Goal: Task Accomplishment & Management: Manage account settings

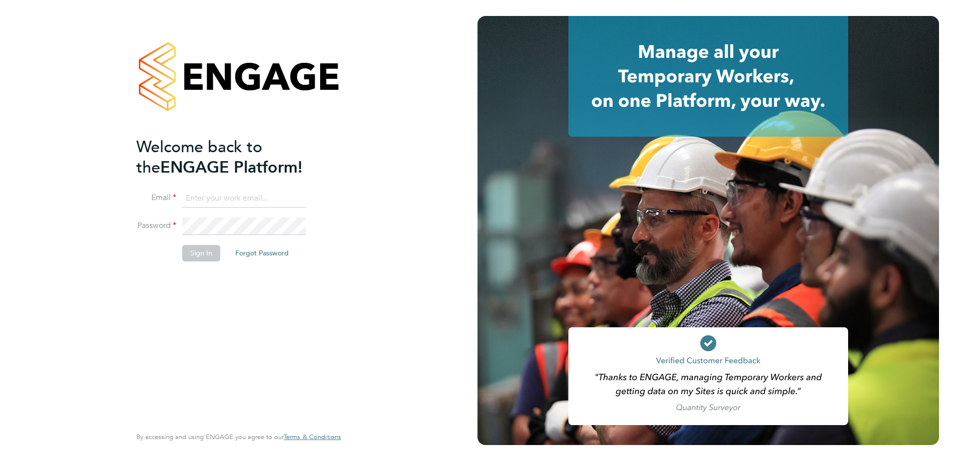
type input "[EMAIL_ADDRESS][PERSON_NAME][DOMAIN_NAME]"
click at [204, 250] on button "Sign In" at bounding box center [201, 253] width 38 height 16
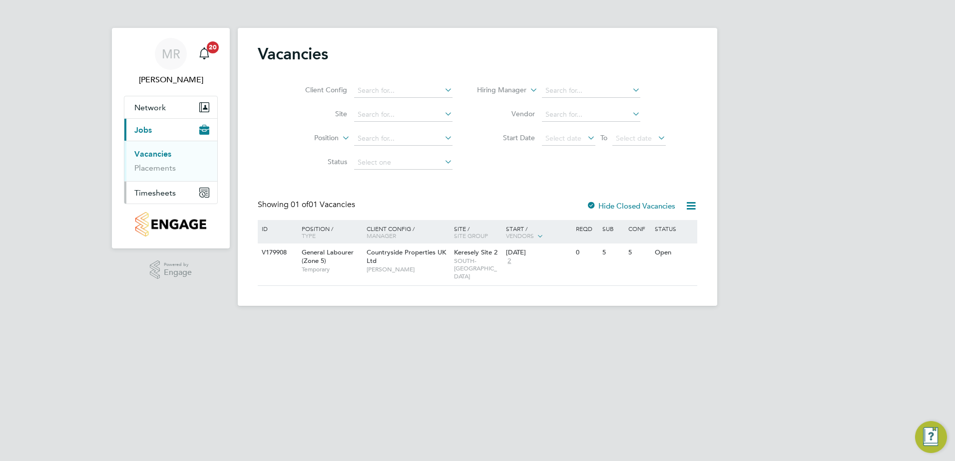
click at [153, 197] on span "Timesheets" at bounding box center [154, 192] width 41 height 9
click at [160, 175] on link "Timesheets" at bounding box center [154, 176] width 41 height 9
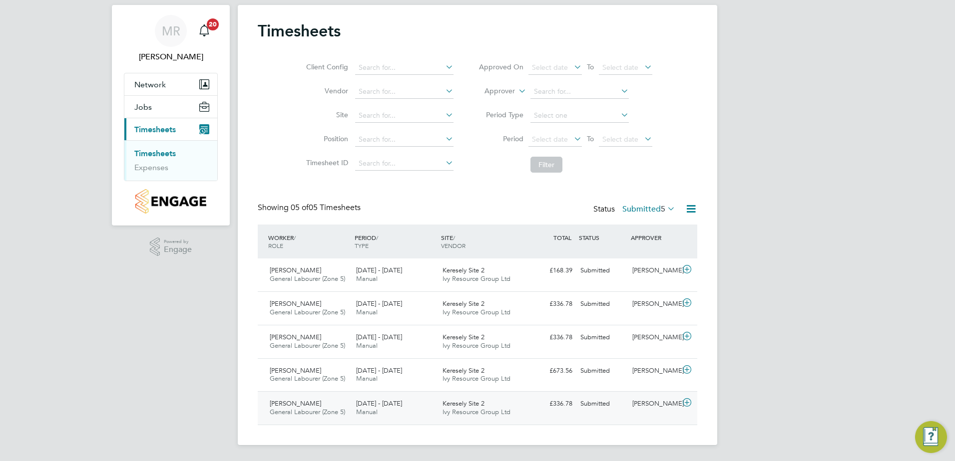
click at [689, 402] on icon at bounding box center [687, 403] width 12 height 8
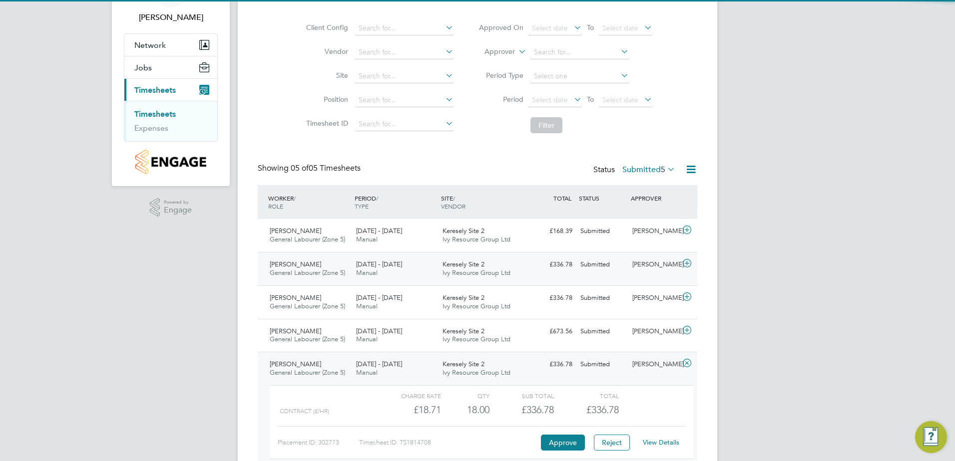
scroll to position [115, 0]
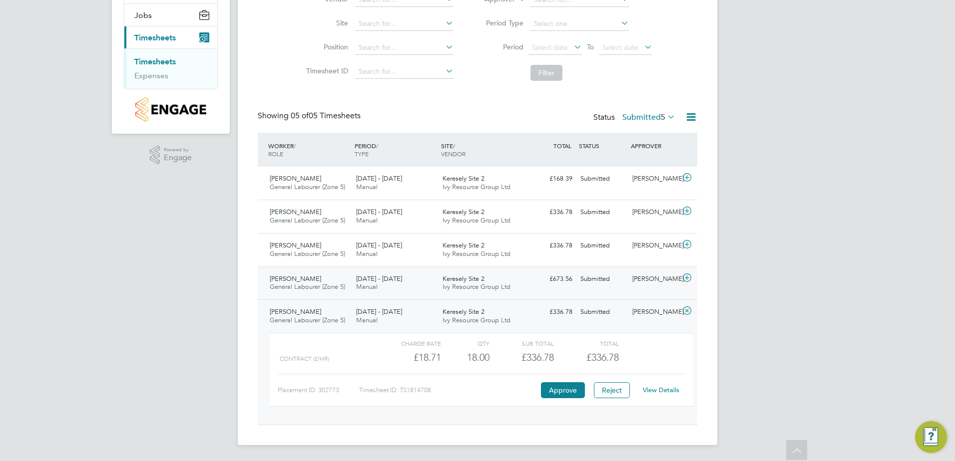
click at [684, 278] on icon at bounding box center [687, 278] width 12 height 8
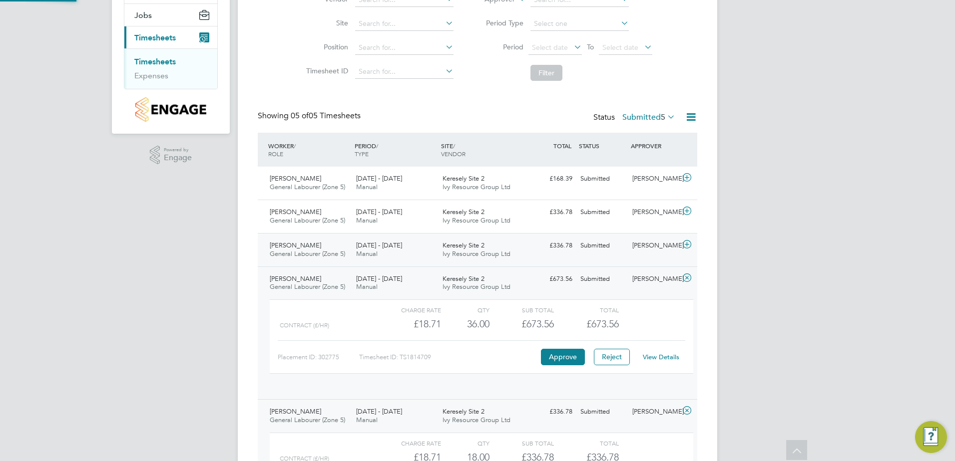
scroll to position [17, 97]
click at [687, 246] on icon at bounding box center [687, 245] width 12 height 8
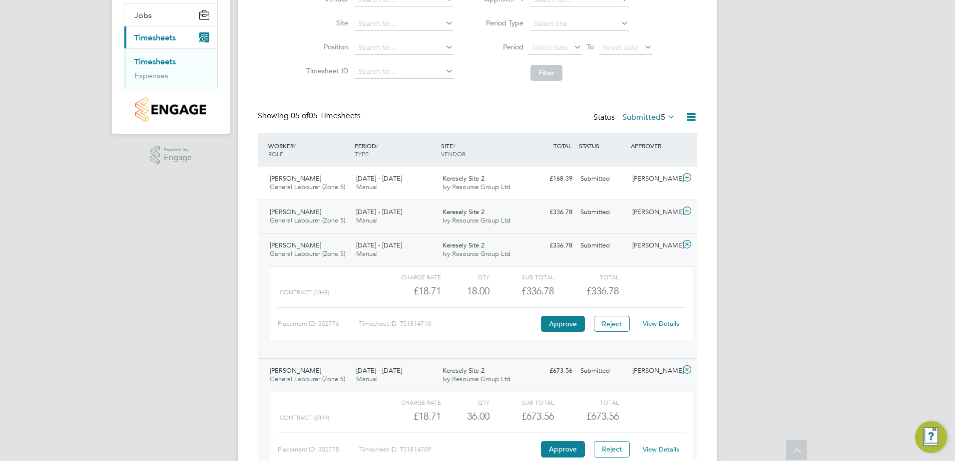
click at [687, 214] on icon at bounding box center [687, 211] width 12 height 8
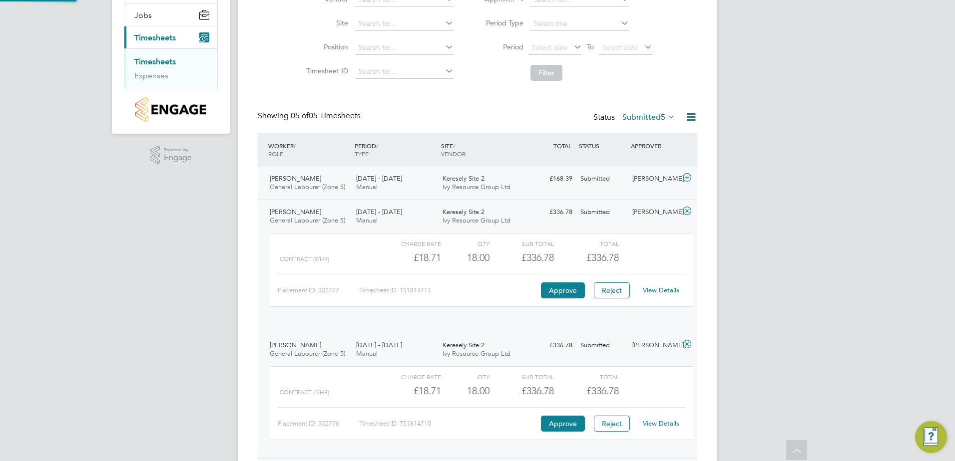
scroll to position [5, 5]
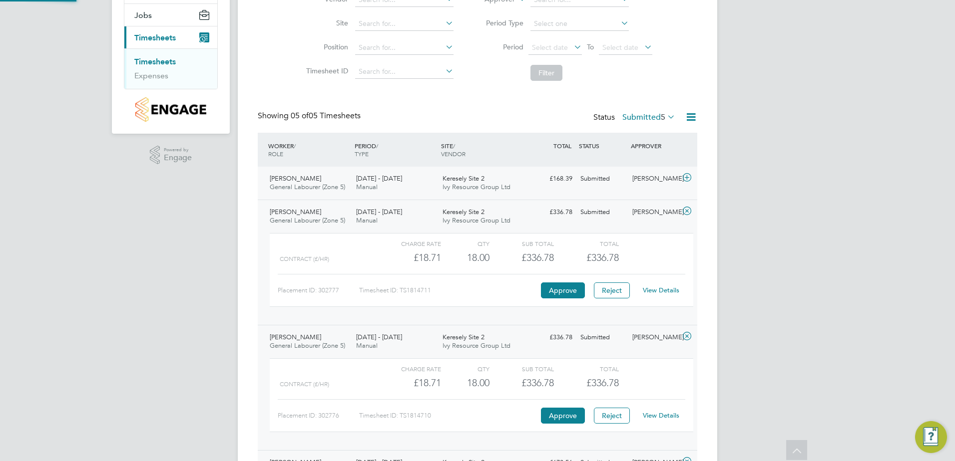
click at [687, 177] on icon at bounding box center [687, 178] width 12 height 8
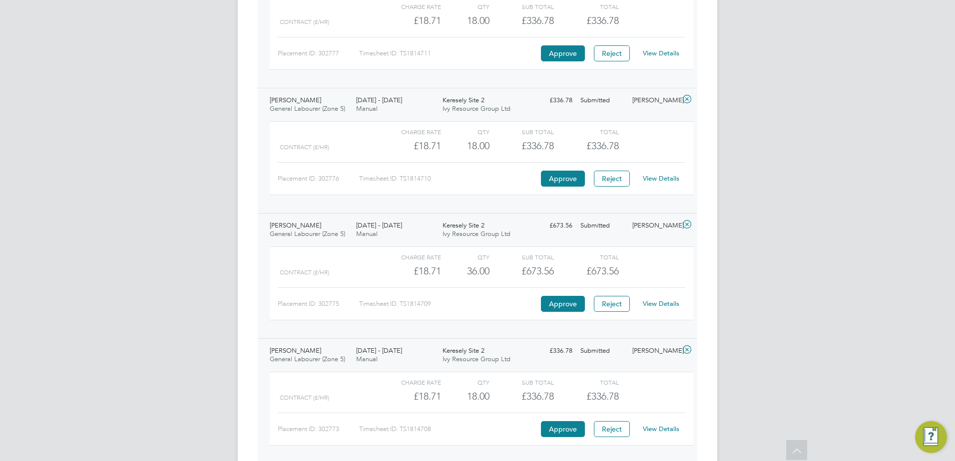
scroll to position [433, 0]
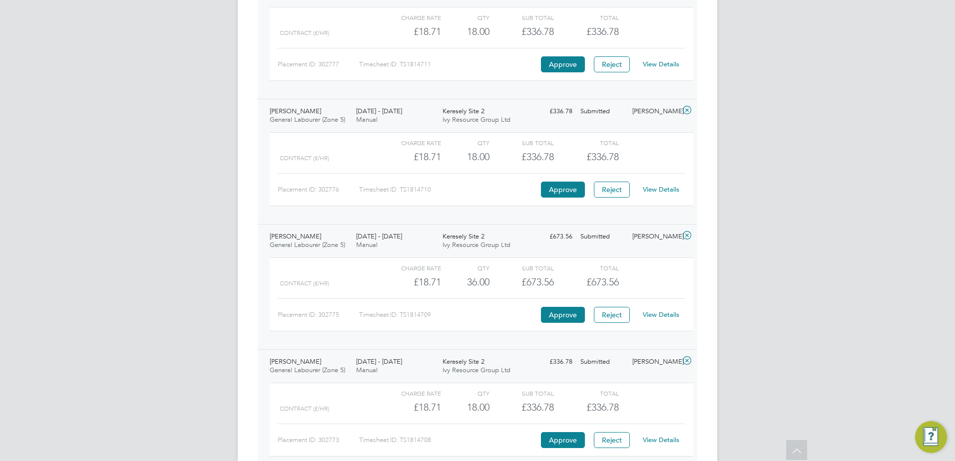
click at [662, 313] on link "View Details" at bounding box center [661, 315] width 36 height 8
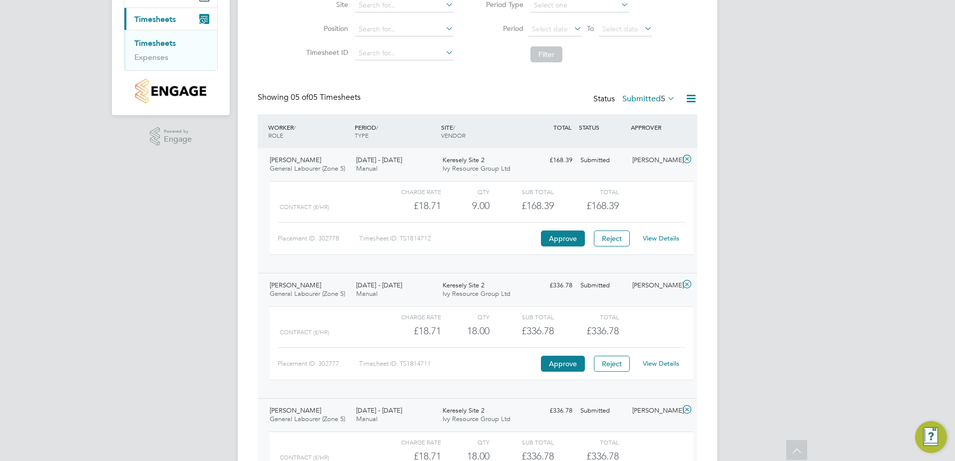
scroll to position [0, 0]
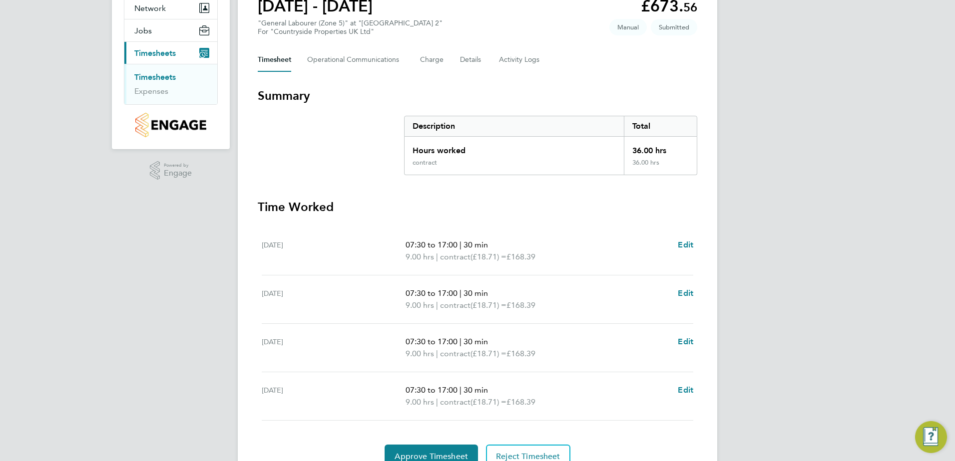
scroll to position [100, 0]
click at [681, 246] on span "Edit" at bounding box center [685, 244] width 15 height 9
select select "30"
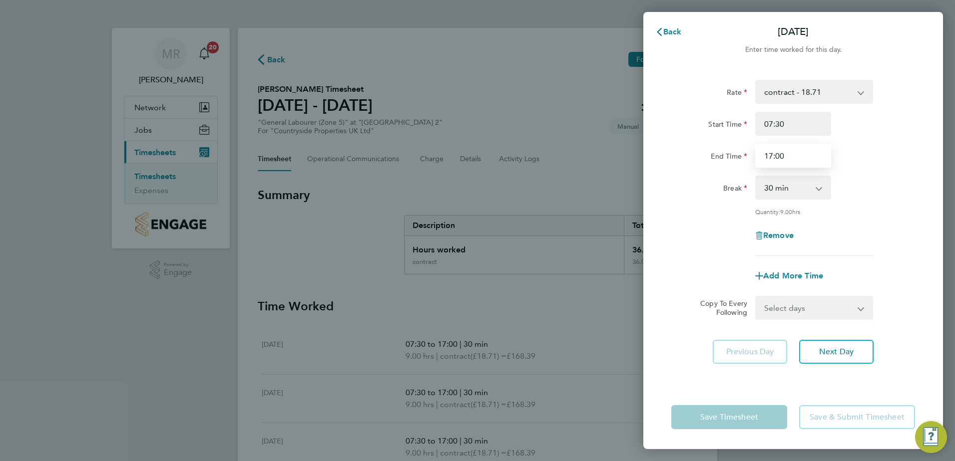
click at [794, 160] on input "17:00" at bounding box center [793, 156] width 76 height 24
drag, startPoint x: 796, startPoint y: 157, endPoint x: 743, endPoint y: 157, distance: 52.9
click at [744, 157] on div "End Time 17:00" at bounding box center [793, 156] width 252 height 24
type input "13:00"
click at [813, 362] on button "Next Day" at bounding box center [836, 352] width 74 height 24
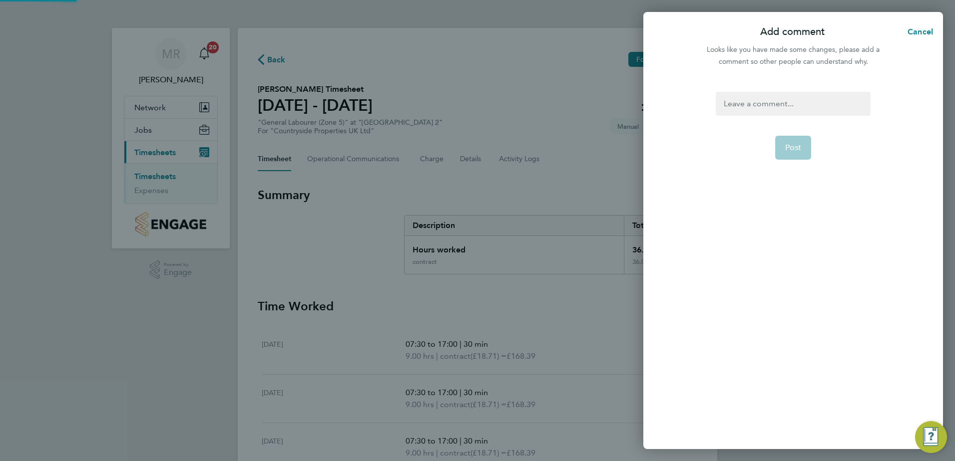
click at [772, 104] on div at bounding box center [793, 104] width 154 height 24
click at [773, 104] on div at bounding box center [793, 104] width 154 height 24
click at [787, 149] on span "Post" at bounding box center [793, 148] width 16 height 10
select select "30"
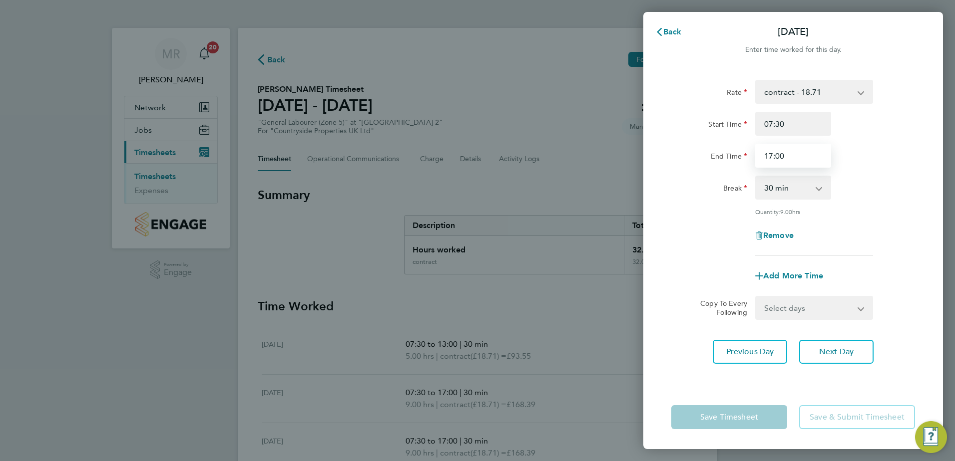
click at [809, 159] on input "17:00" at bounding box center [793, 156] width 76 height 24
drag, startPoint x: 809, startPoint y: 159, endPoint x: 740, endPoint y: 150, distance: 70.5
click at [740, 150] on div "End Time 17:00" at bounding box center [793, 156] width 252 height 24
type input "16:00"
click at [855, 348] on button "Next Day" at bounding box center [836, 352] width 74 height 24
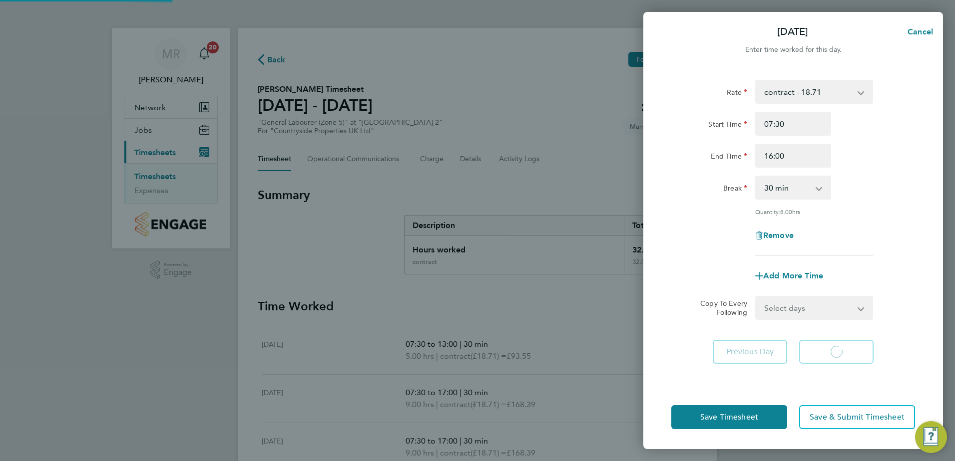
select select "30"
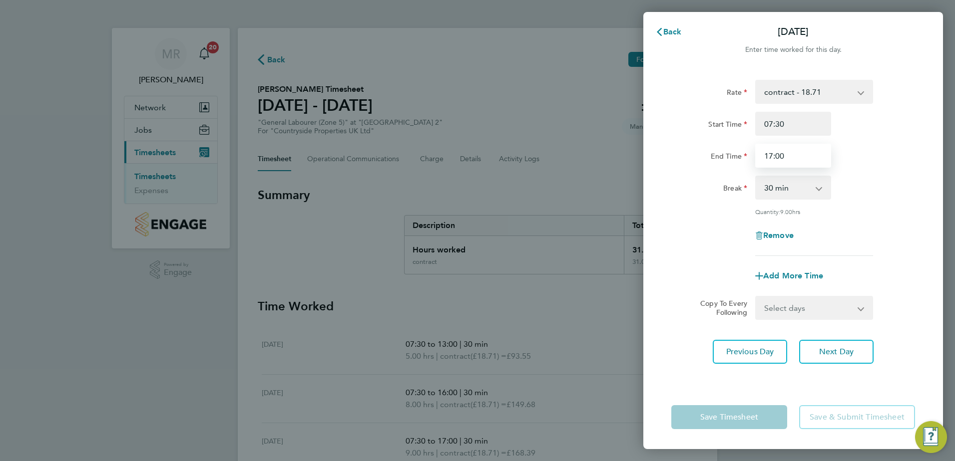
drag, startPoint x: 803, startPoint y: 155, endPoint x: 710, endPoint y: 152, distance: 93.4
click at [710, 152] on div "End Time 17:00" at bounding box center [793, 156] width 252 height 24
type input "13:00"
click at [831, 344] on button "Next Day" at bounding box center [836, 352] width 74 height 24
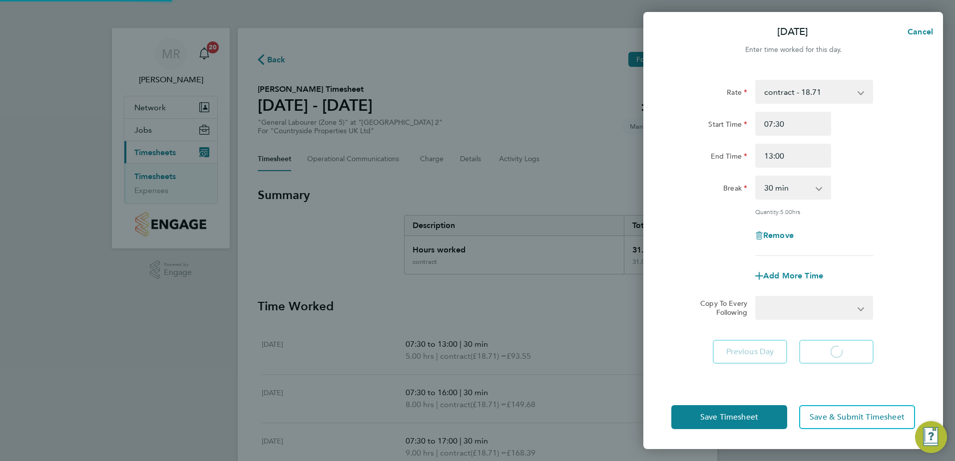
select select "30"
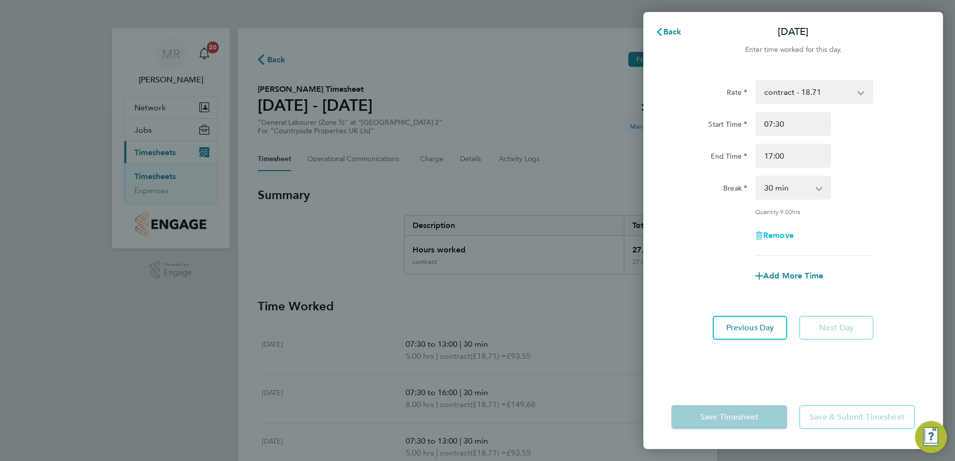
click at [778, 233] on span "Remove" at bounding box center [778, 235] width 30 height 9
select select "null"
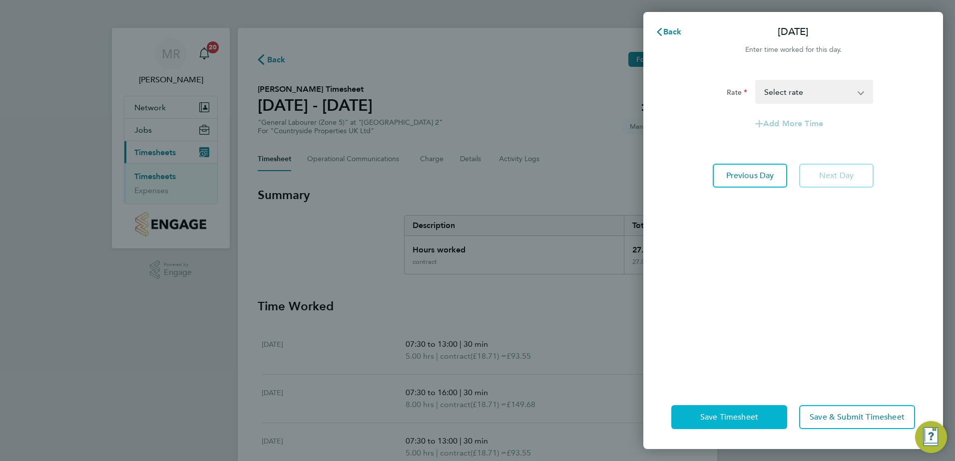
click at [749, 410] on button "Save Timesheet" at bounding box center [729, 417] width 116 height 24
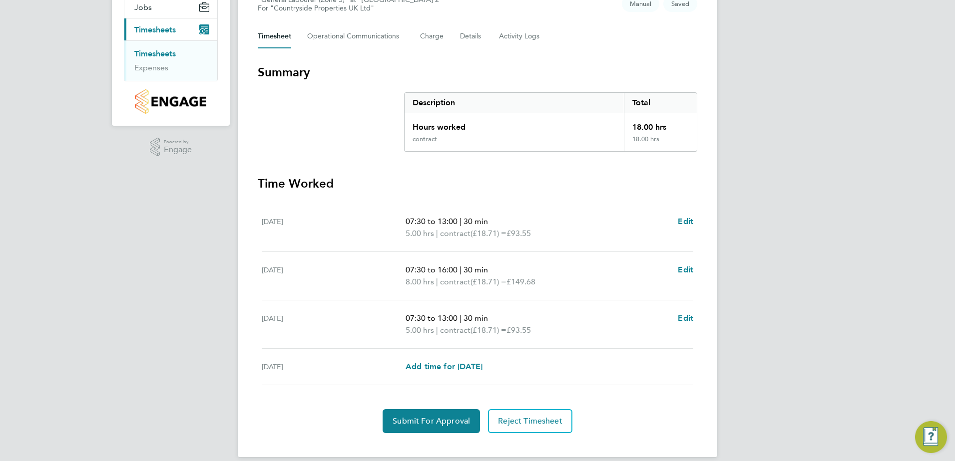
scroll to position [135, 0]
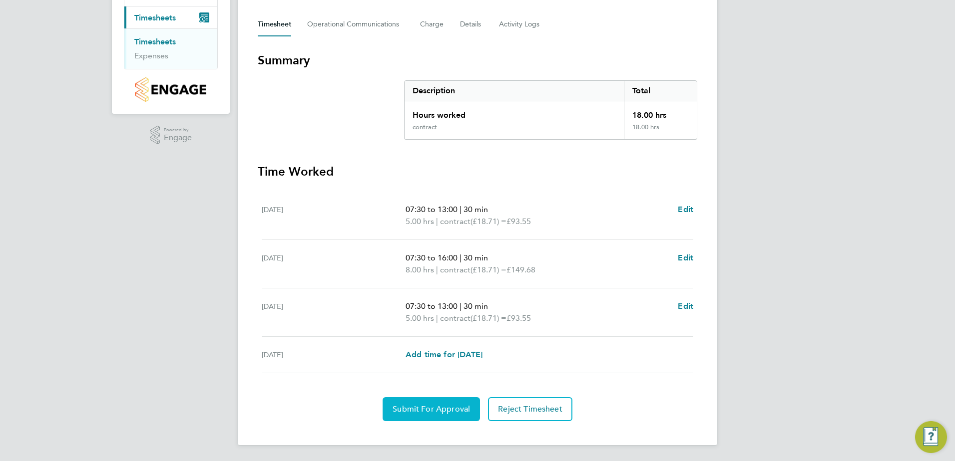
click at [451, 409] on span "Submit For Approval" at bounding box center [430, 409] width 77 height 10
click at [450, 407] on span "Approve Timesheet" at bounding box center [430, 409] width 73 height 10
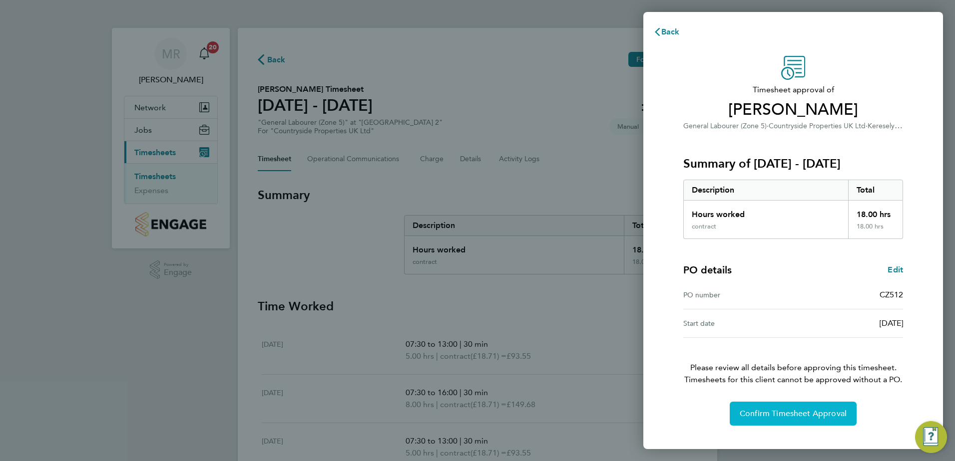
click at [786, 414] on span "Confirm Timesheet Approval" at bounding box center [793, 414] width 107 height 10
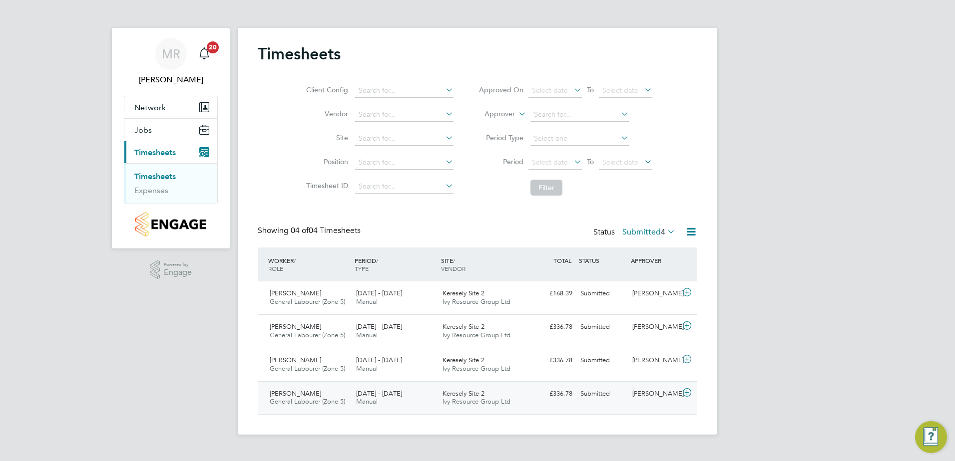
click at [689, 392] on icon at bounding box center [687, 393] width 12 height 8
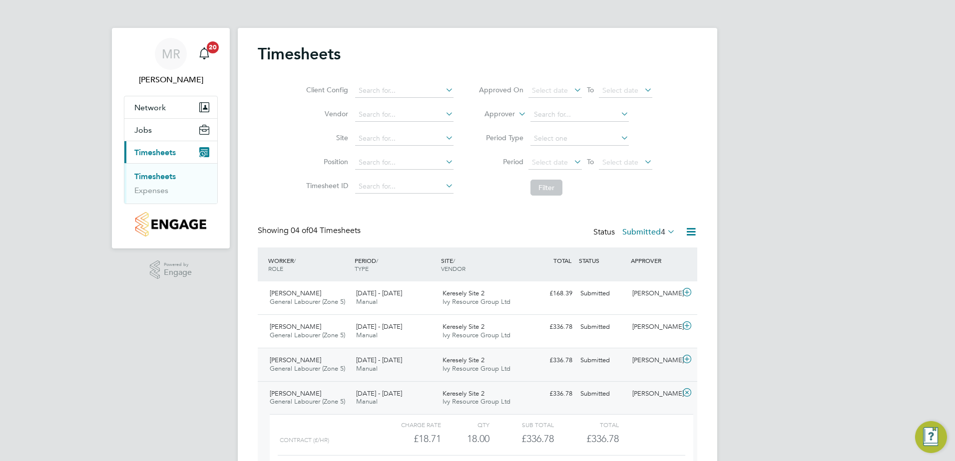
scroll to position [50, 0]
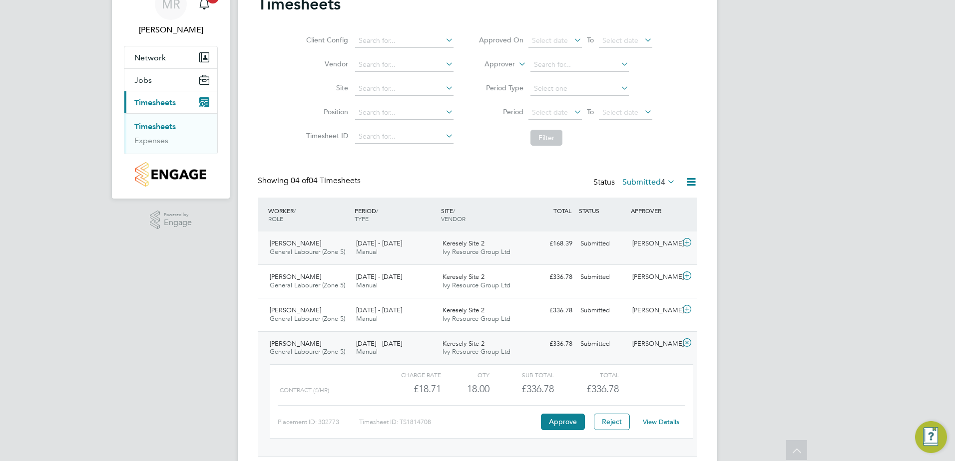
click at [687, 241] on icon at bounding box center [687, 243] width 12 height 8
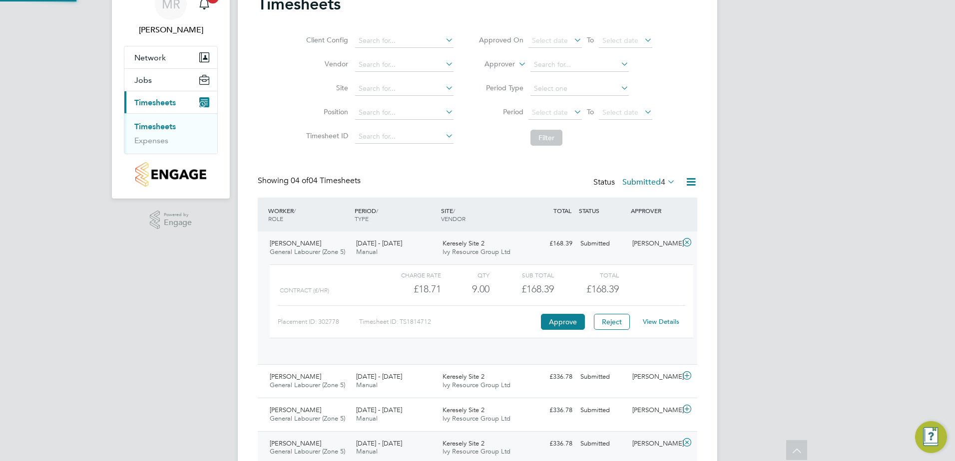
scroll to position [17, 97]
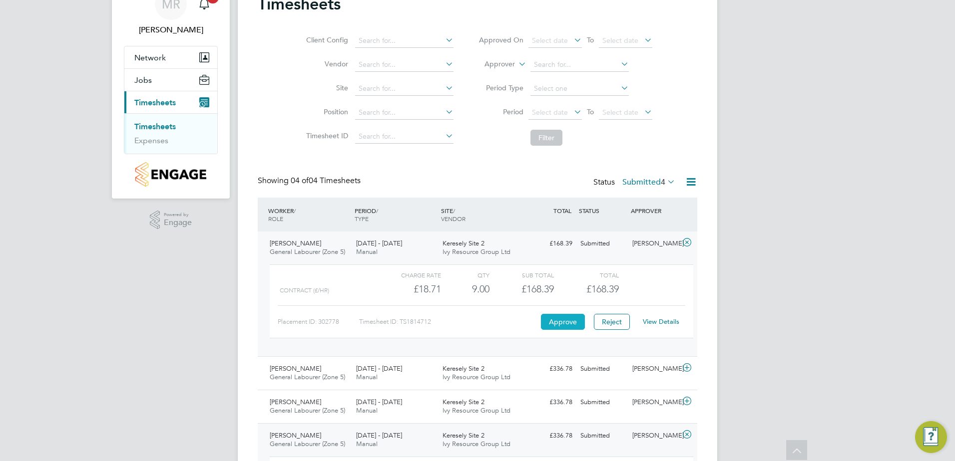
click at [554, 323] on button "Approve" at bounding box center [563, 322] width 44 height 16
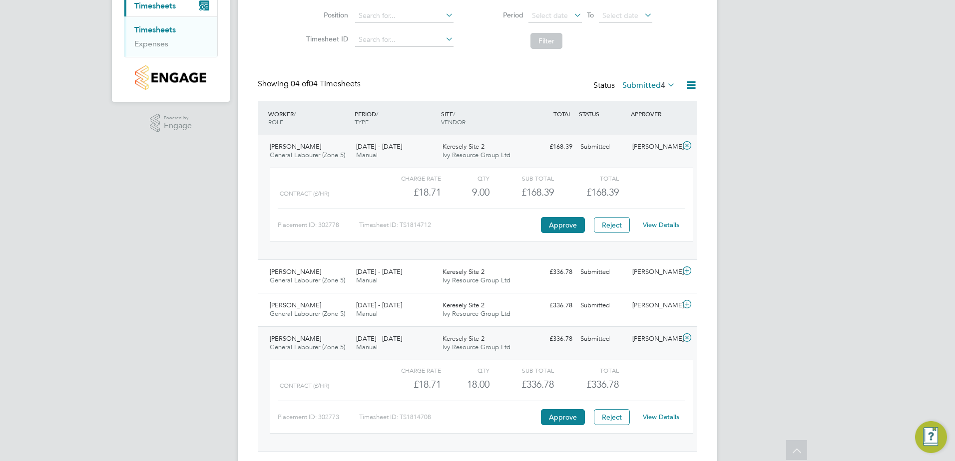
scroll to position [150, 0]
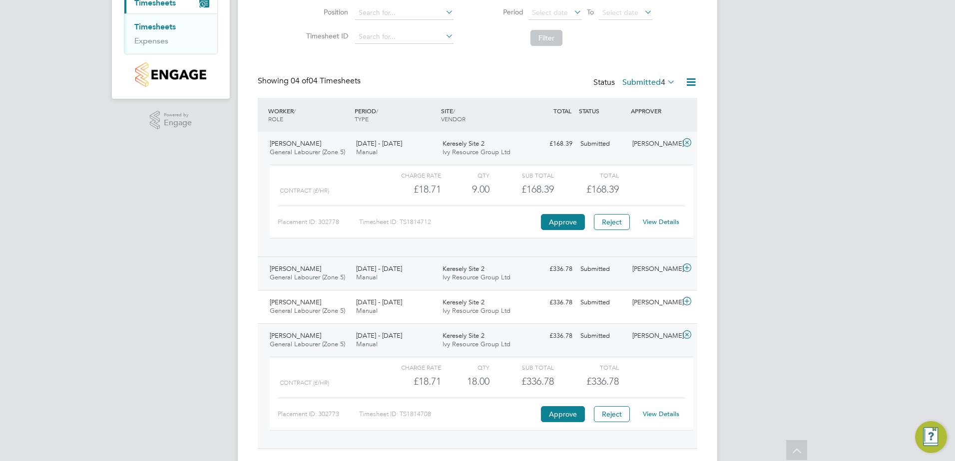
click at [688, 266] on icon at bounding box center [687, 268] width 12 height 8
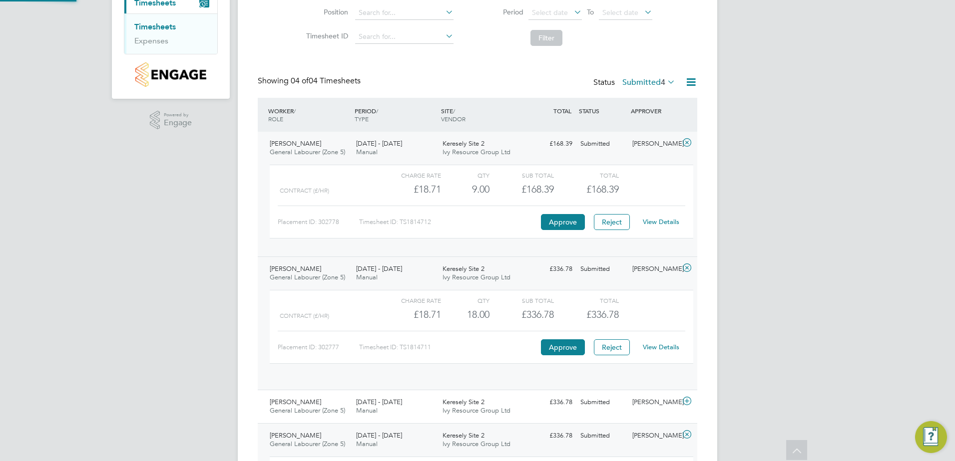
scroll to position [17, 97]
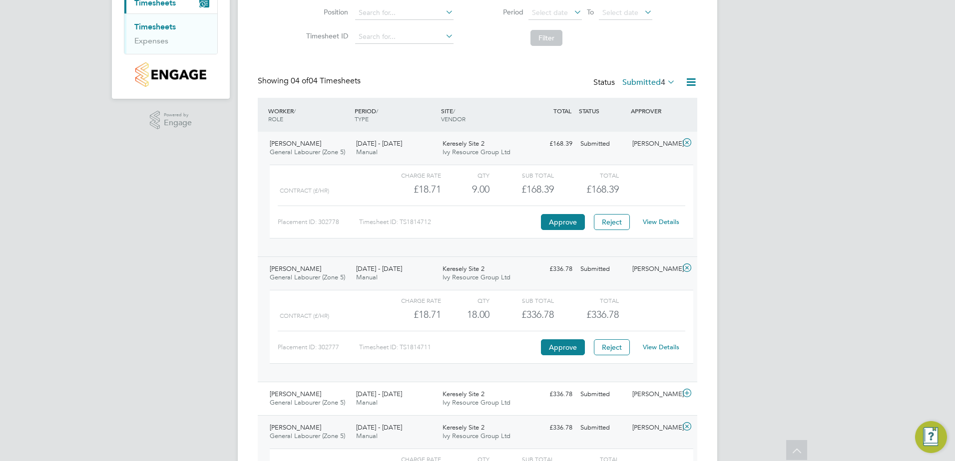
click at [661, 346] on link "View Details" at bounding box center [661, 347] width 36 height 8
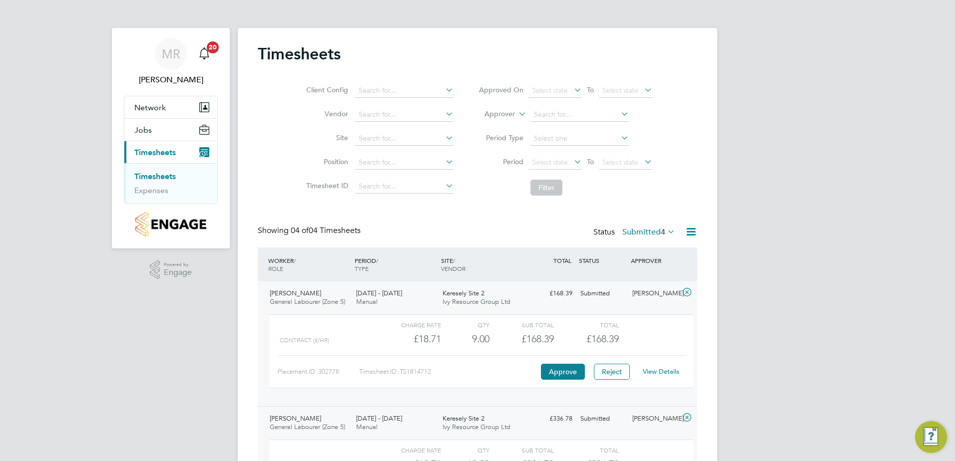
click at [150, 172] on link "Timesheets" at bounding box center [154, 176] width 41 height 9
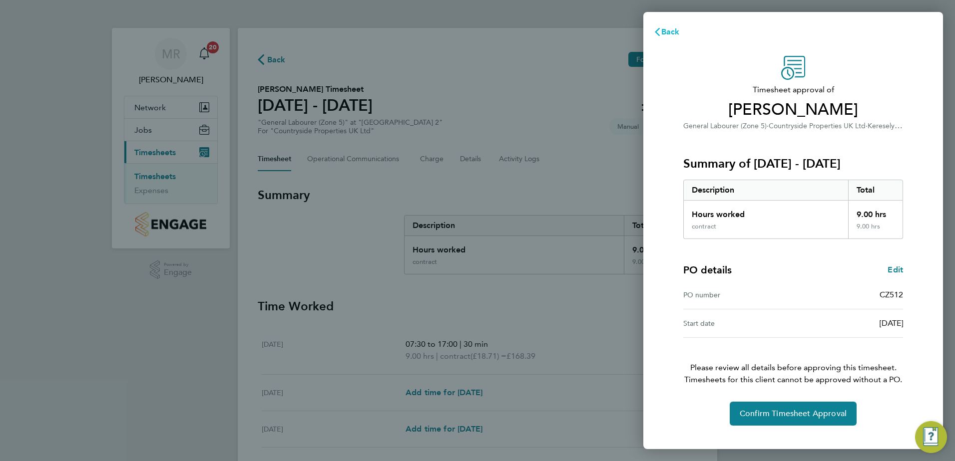
click at [670, 28] on span "Back" at bounding box center [670, 31] width 18 height 9
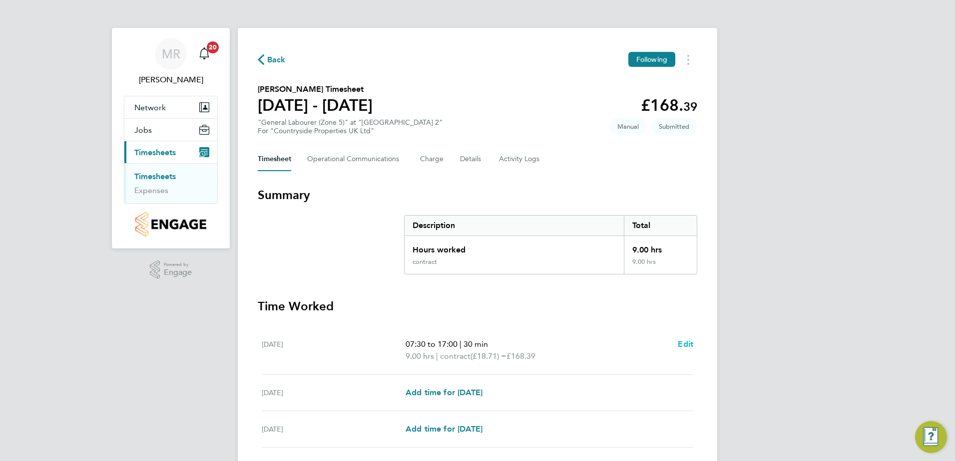
click at [682, 342] on span "Edit" at bounding box center [685, 344] width 15 height 9
select select "30"
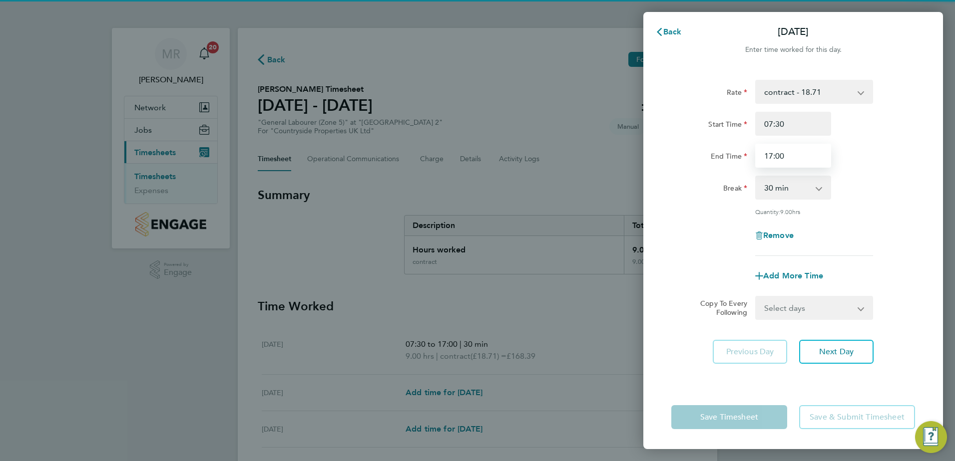
click at [792, 149] on input "17:00" at bounding box center [793, 156] width 76 height 24
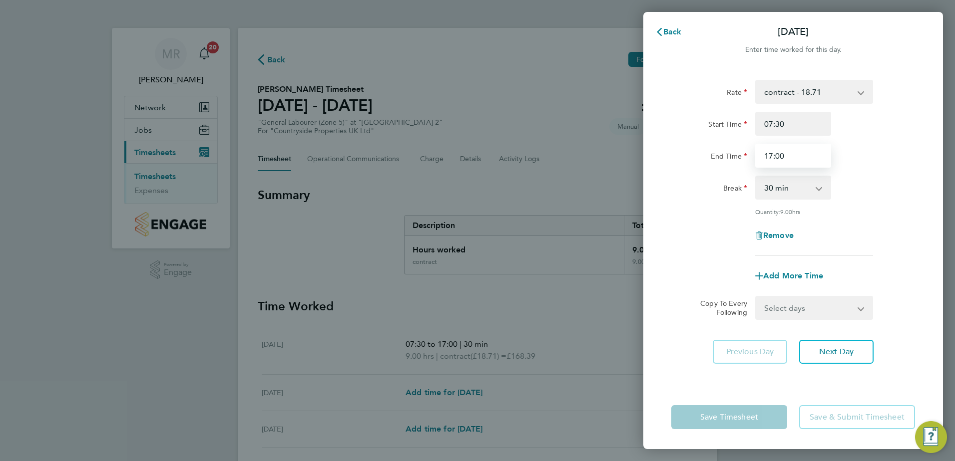
drag, startPoint x: 795, startPoint y: 154, endPoint x: 729, endPoint y: 145, distance: 66.5
click at [729, 145] on div "End Time 17:00" at bounding box center [793, 156] width 252 height 24
type input "16:00"
click at [770, 411] on app-form-button "Save Timesheet" at bounding box center [732, 417] width 122 height 24
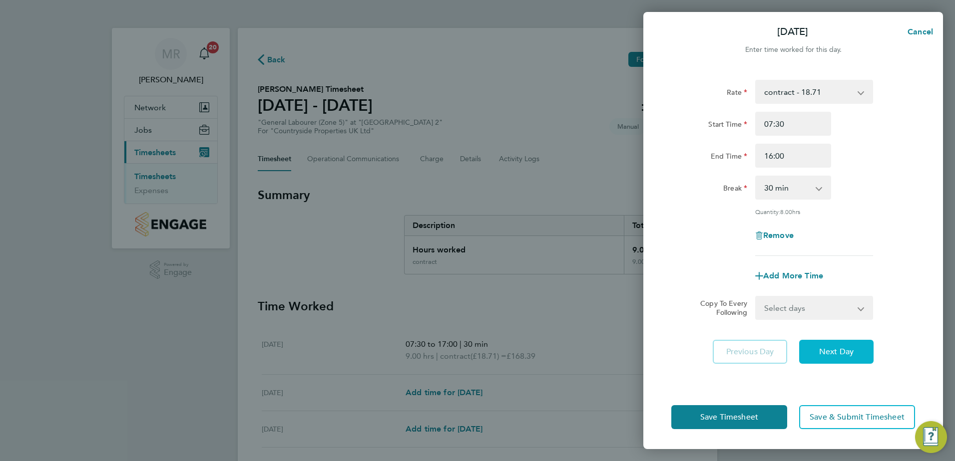
click at [830, 347] on span "Next Day" at bounding box center [836, 352] width 34 height 10
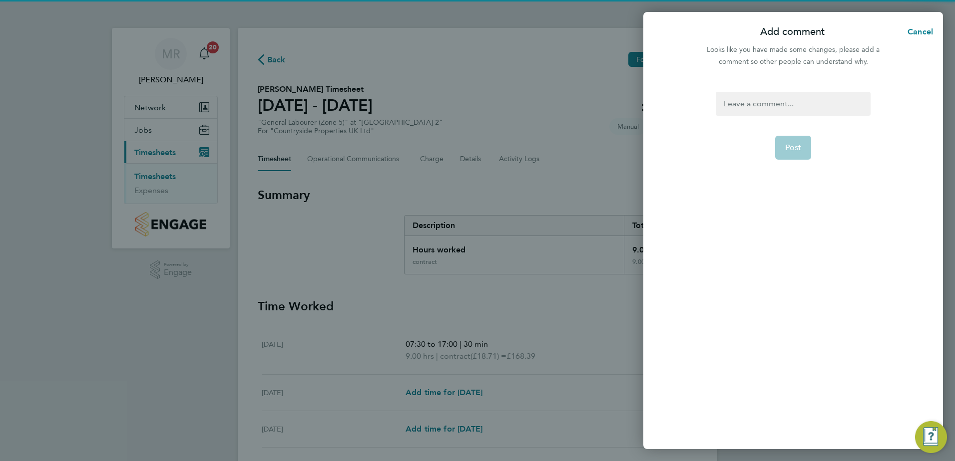
click at [765, 101] on div at bounding box center [793, 104] width 154 height 24
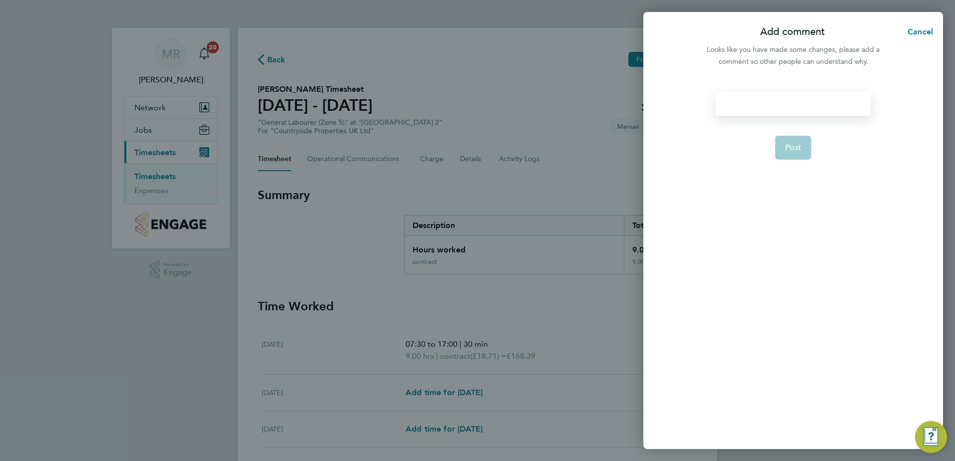
click at [758, 99] on div at bounding box center [793, 104] width 154 height 24
click at [791, 165] on form "Ammended Post" at bounding box center [793, 207] width 162 height 230
drag, startPoint x: 793, startPoint y: 156, endPoint x: 793, endPoint y: 130, distance: 26.0
click at [793, 155] on button "Post" at bounding box center [793, 148] width 36 height 24
select select "30"
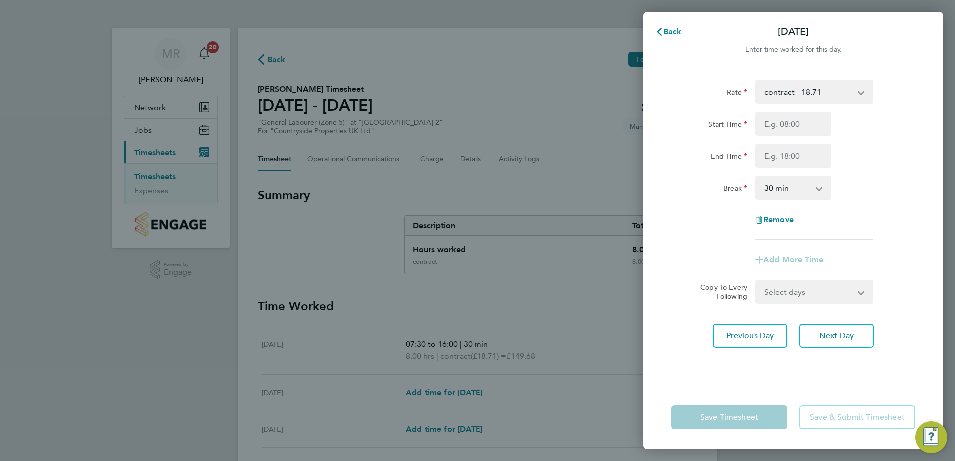
click at [728, 420] on app-form-button "Save Timesheet" at bounding box center [732, 417] width 122 height 24
click at [737, 420] on app-form-button "Save Timesheet" at bounding box center [732, 417] width 122 height 24
click at [731, 420] on app-form-button "Save Timesheet" at bounding box center [732, 417] width 122 height 24
click at [808, 334] on button "Next Day" at bounding box center [836, 336] width 74 height 24
select select "30"
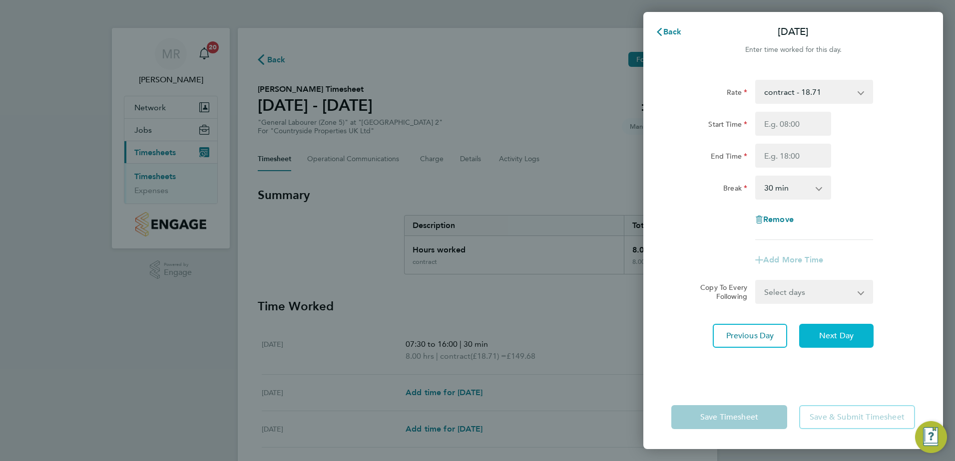
click at [810, 330] on button "Next Day" at bounding box center [836, 336] width 74 height 24
select select "30"
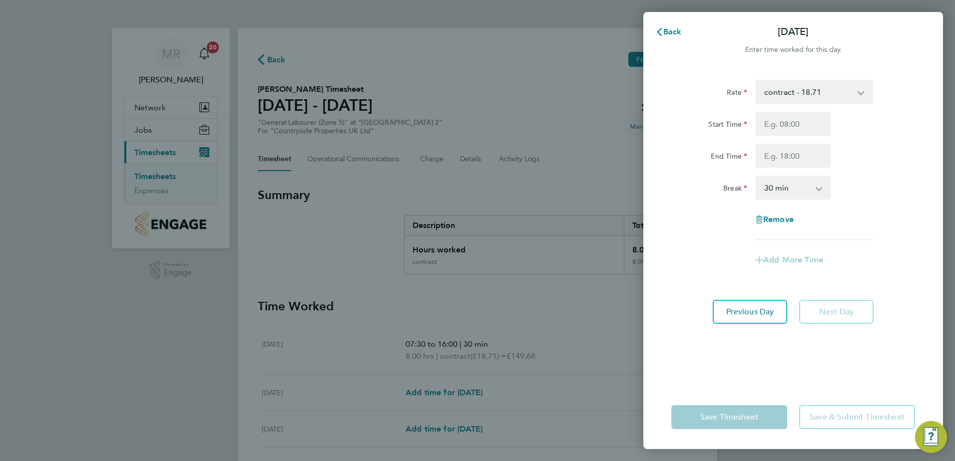
click at [734, 412] on app-form-button "Save Timesheet" at bounding box center [732, 417] width 122 height 24
click at [669, 31] on span "Back" at bounding box center [672, 31] width 18 height 9
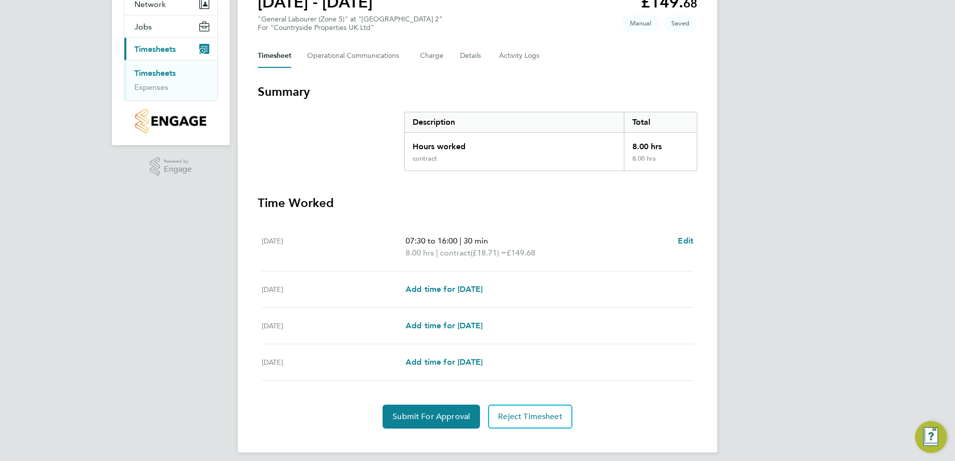
scroll to position [111, 0]
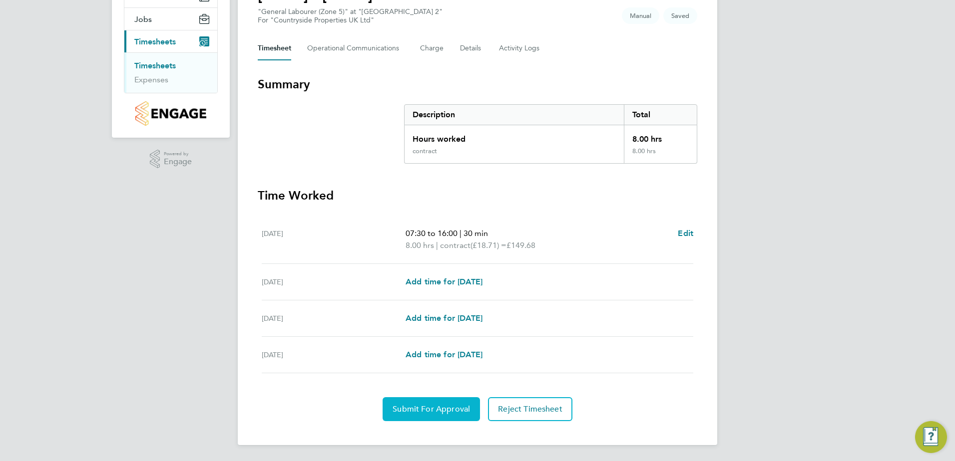
click at [431, 413] on span "Submit For Approval" at bounding box center [430, 409] width 77 height 10
click at [425, 409] on span "Approve Timesheet" at bounding box center [430, 409] width 73 height 10
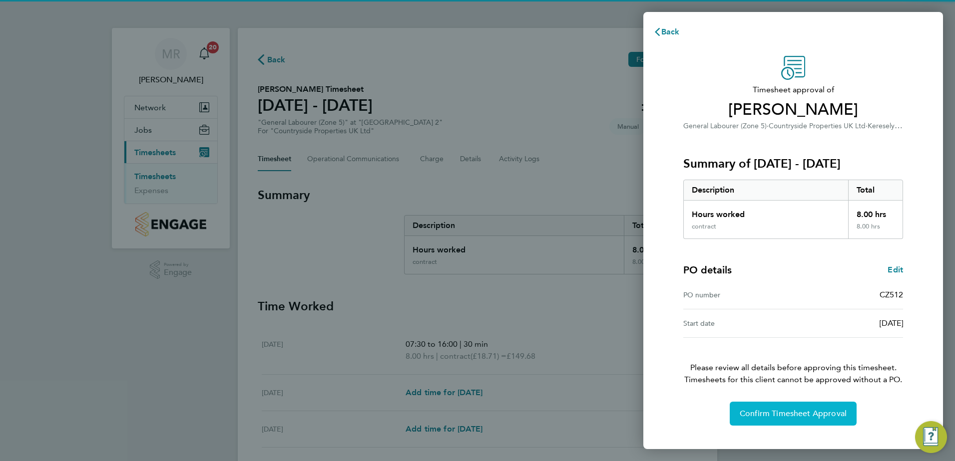
click at [799, 412] on span "Confirm Timesheet Approval" at bounding box center [793, 414] width 107 height 10
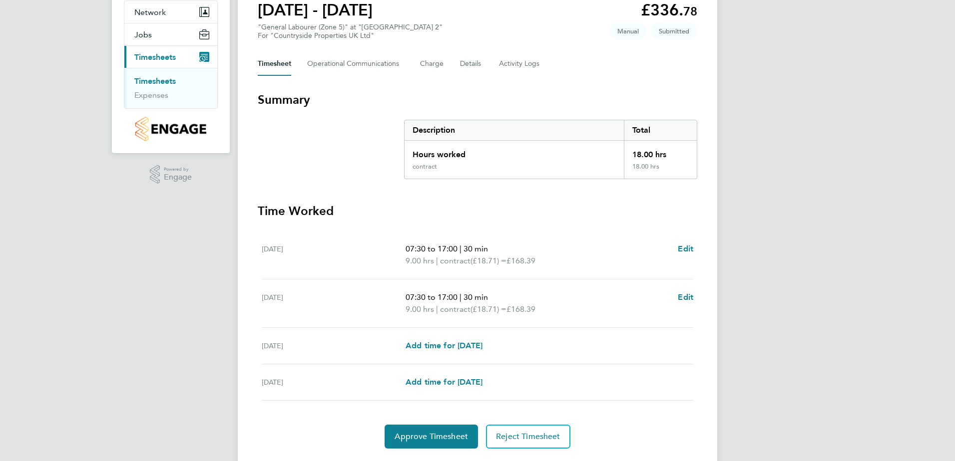
scroll to position [100, 0]
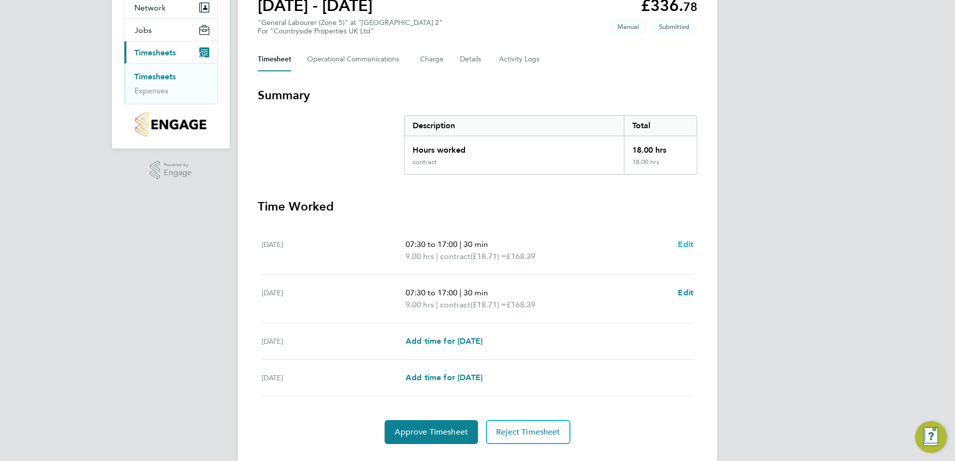
click at [685, 241] on span "Edit" at bounding box center [685, 244] width 15 height 9
select select "30"
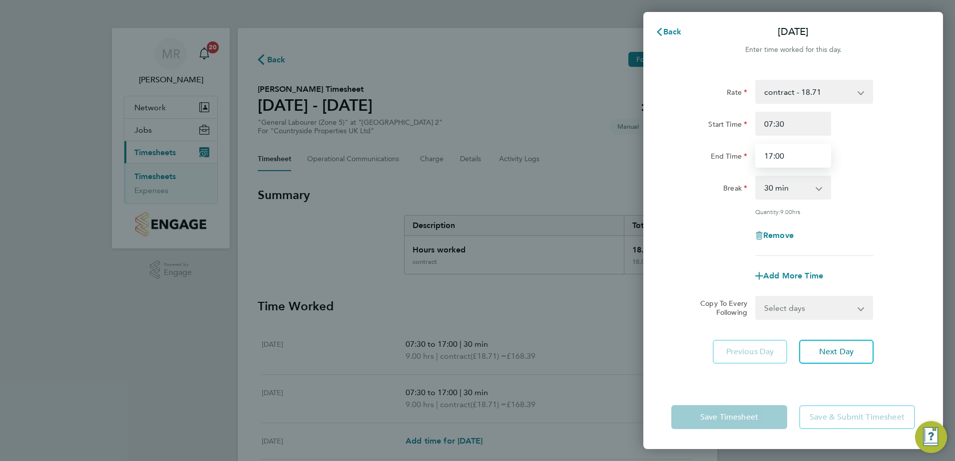
click at [784, 155] on input "17:00" at bounding box center [793, 156] width 76 height 24
drag, startPoint x: 796, startPoint y: 153, endPoint x: 703, endPoint y: 157, distance: 93.0
click at [709, 155] on div "End Time 17:00" at bounding box center [793, 156] width 252 height 24
type input "16:00"
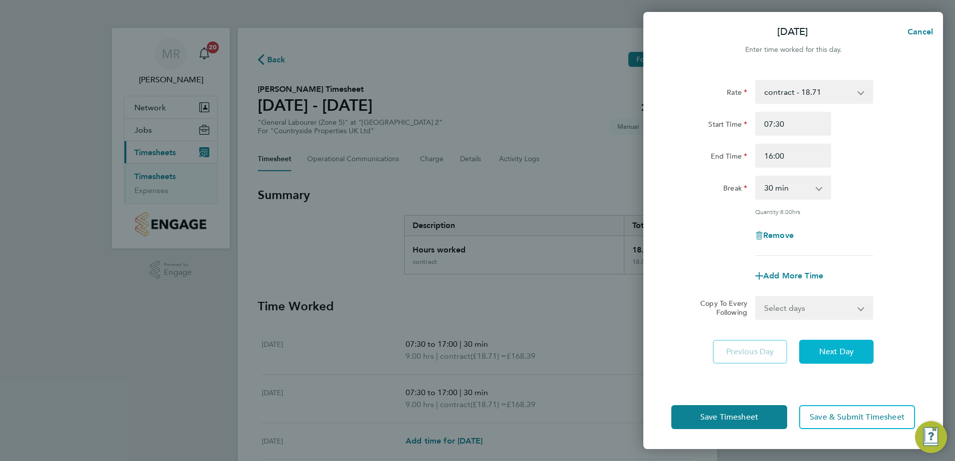
click at [845, 356] on button "Next Day" at bounding box center [836, 352] width 74 height 24
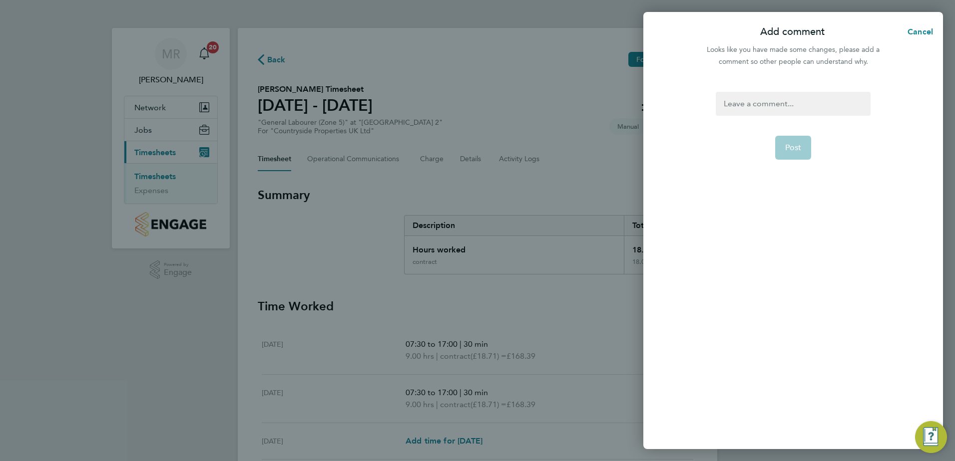
click at [761, 98] on div at bounding box center [793, 104] width 154 height 24
click at [762, 108] on div at bounding box center [793, 104] width 154 height 24
click at [775, 161] on form "Amended Post" at bounding box center [793, 207] width 162 height 230
click at [785, 145] on span "Post" at bounding box center [793, 148] width 16 height 10
select select "30"
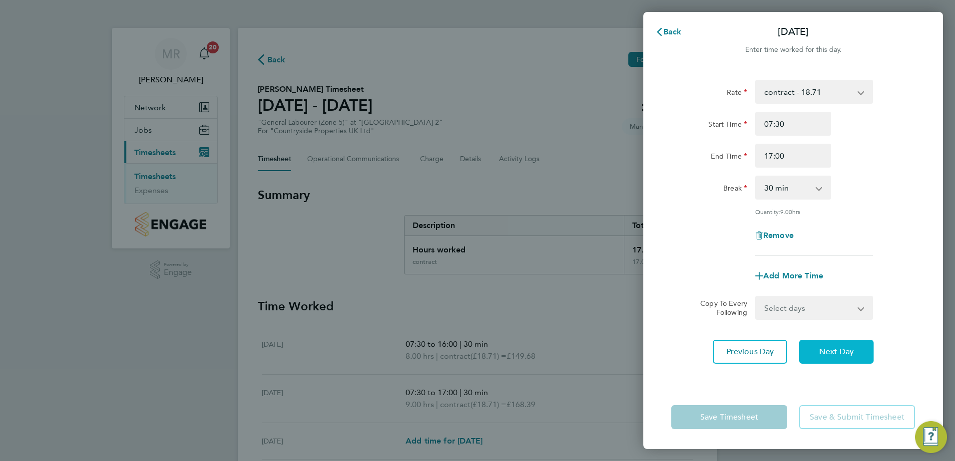
click at [827, 349] on span "Next Day" at bounding box center [836, 352] width 34 height 10
select select "30"
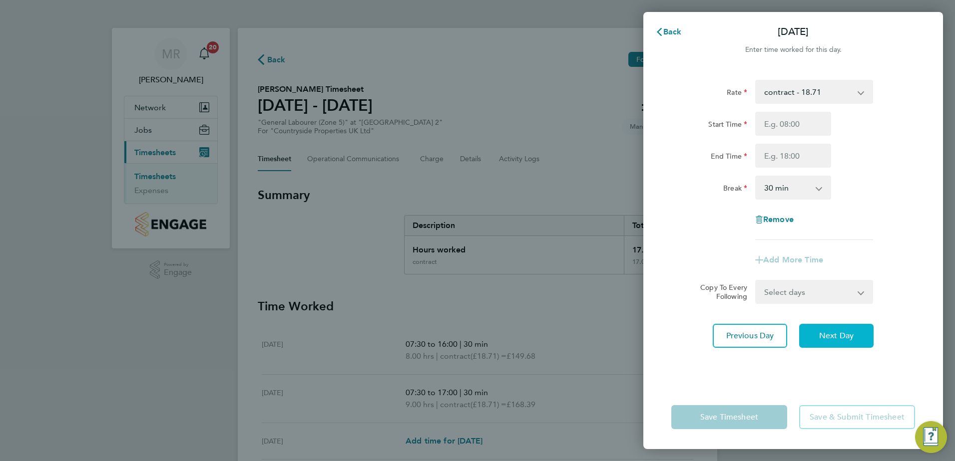
click at [828, 337] on span "Next Day" at bounding box center [836, 336] width 34 height 10
select select "30"
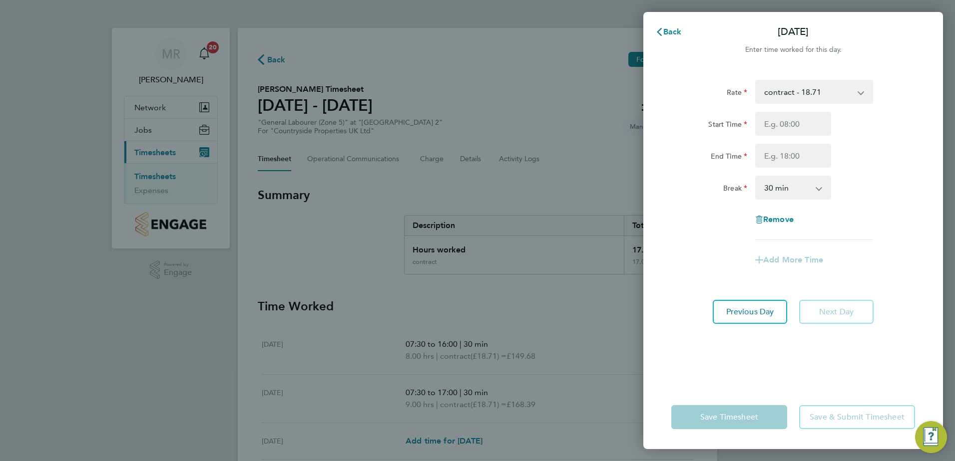
click at [828, 337] on div "Rate contract - 18.71 Start Time End Time Break 0 min 15 min 30 min 45 min 60 m…" at bounding box center [793, 227] width 300 height 318
click at [767, 318] on button "Previous Day" at bounding box center [750, 312] width 74 height 24
select select "30"
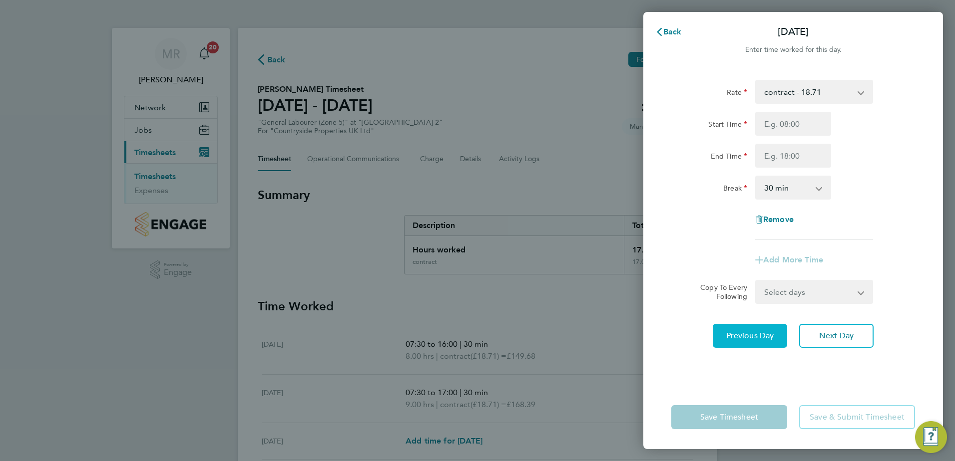
click at [767, 318] on div "Rate contract - 18.71 Start Time End Time Break 0 min 15 min 30 min 45 min 60 m…" at bounding box center [793, 227] width 300 height 318
click at [756, 333] on span "Previous Day" at bounding box center [750, 336] width 48 height 10
select select "30"
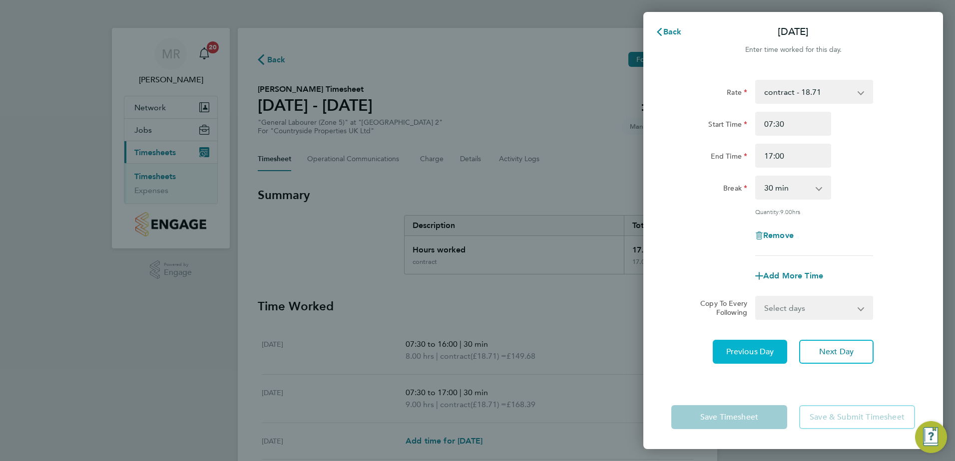
click at [735, 355] on span "Previous Day" at bounding box center [750, 352] width 48 height 10
select select "30"
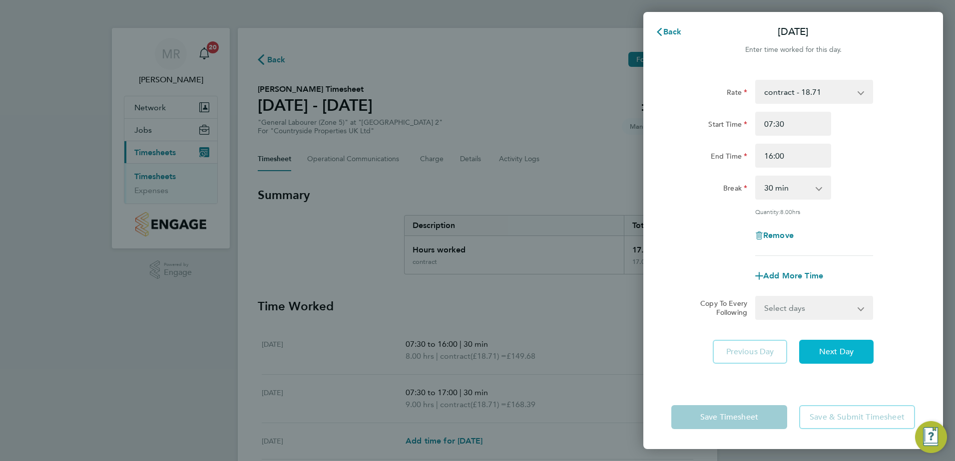
click at [821, 359] on button "Next Day" at bounding box center [836, 352] width 74 height 24
select select "30"
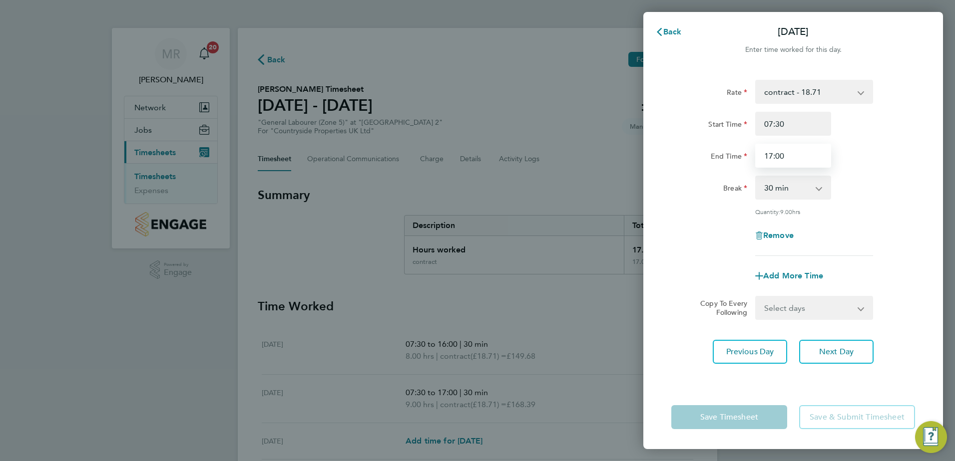
drag, startPoint x: 797, startPoint y: 157, endPoint x: 702, endPoint y: 147, distance: 95.9
click at [710, 154] on div "End Time 17:00" at bounding box center [793, 156] width 252 height 24
type input "16:00"
click at [728, 427] on app-form-button "Save Timesheet" at bounding box center [732, 417] width 122 height 24
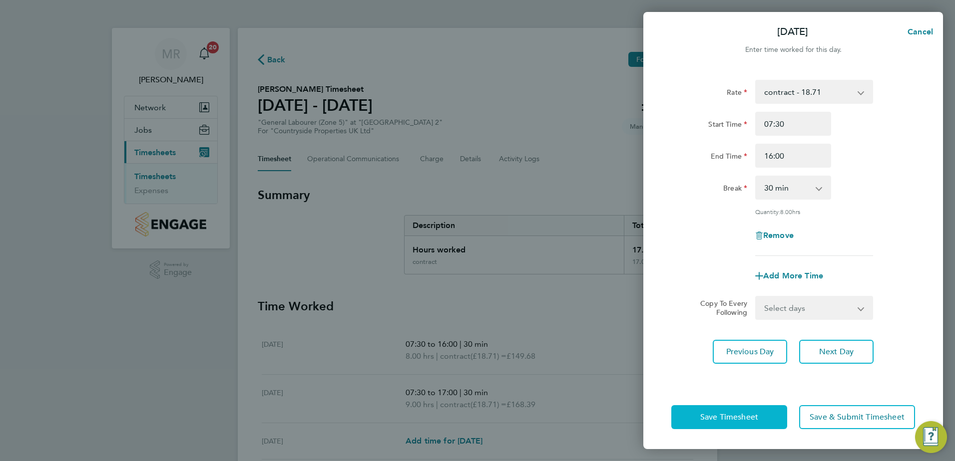
click at [734, 421] on span "Save Timesheet" at bounding box center [729, 417] width 58 height 10
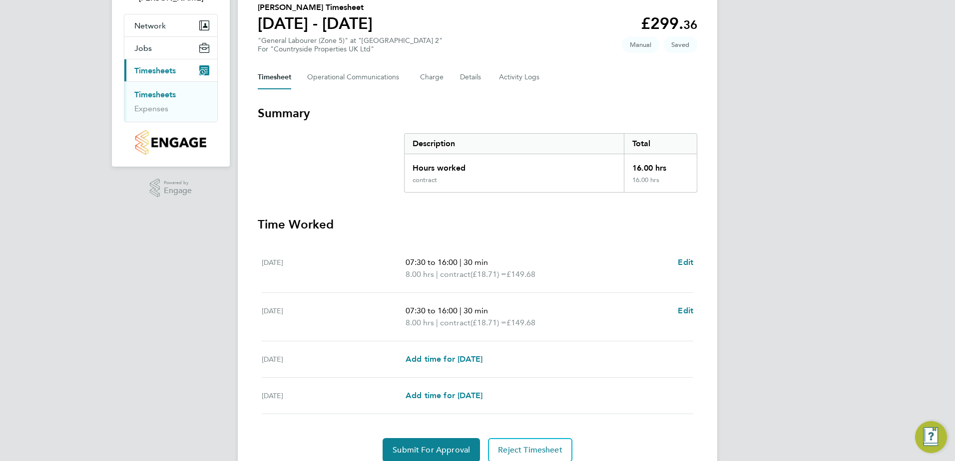
scroll to position [123, 0]
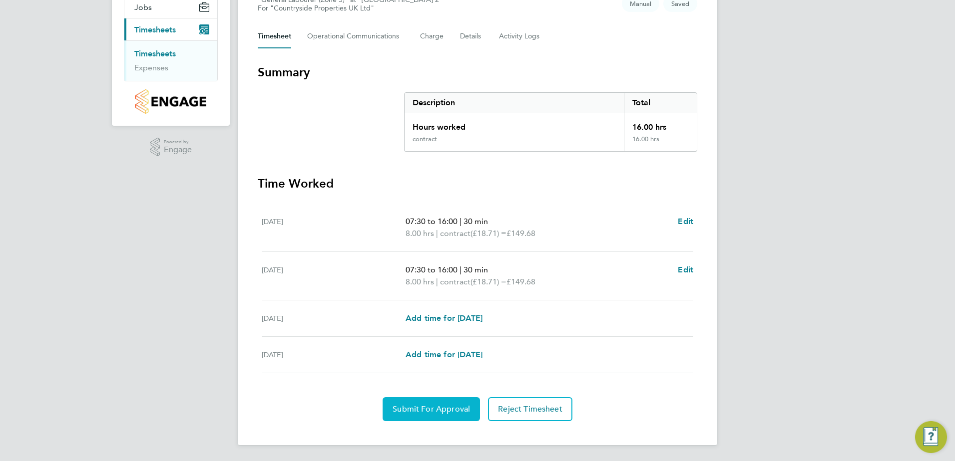
click at [441, 403] on button "Submit For Approval" at bounding box center [431, 409] width 97 height 24
click at [427, 407] on span "Approve Timesheet" at bounding box center [430, 409] width 73 height 10
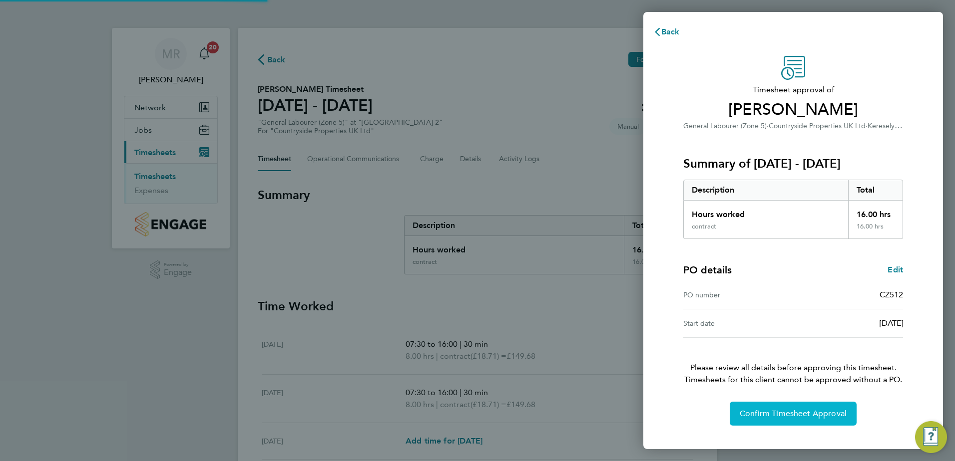
click at [766, 418] on span "Confirm Timesheet Approval" at bounding box center [793, 414] width 107 height 10
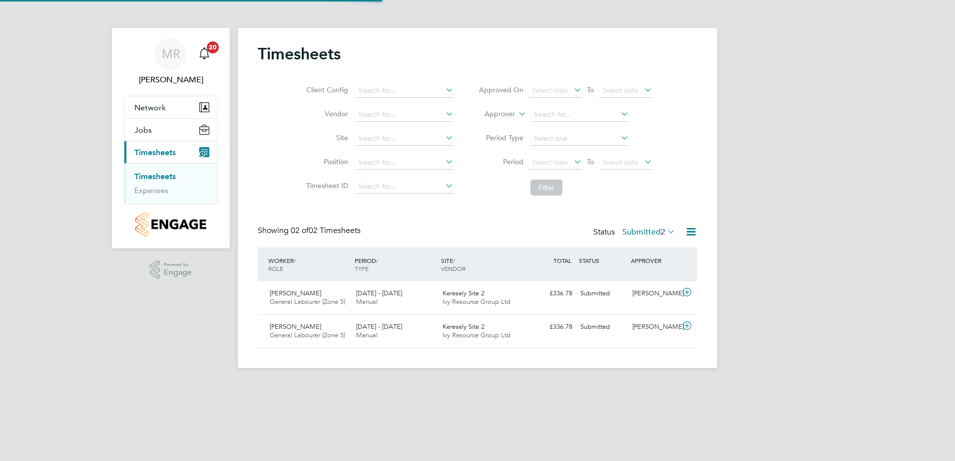
scroll to position [25, 87]
click at [686, 291] on icon at bounding box center [687, 293] width 12 height 8
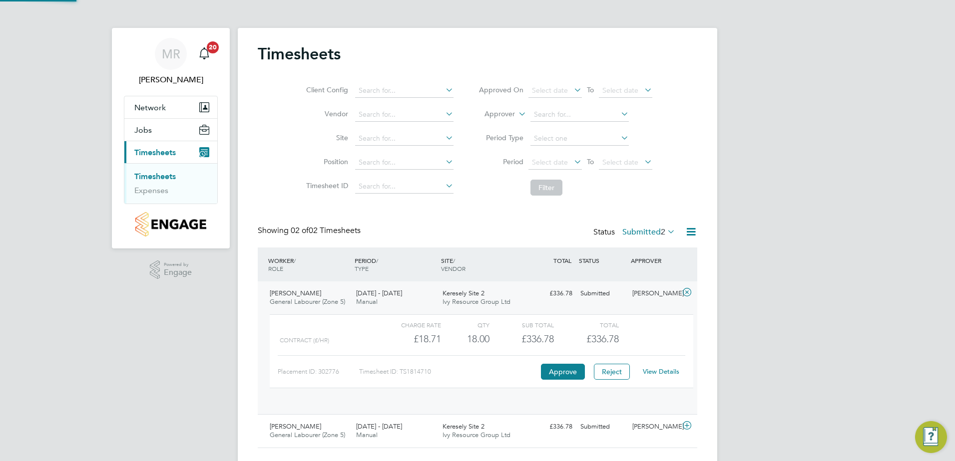
scroll to position [17, 97]
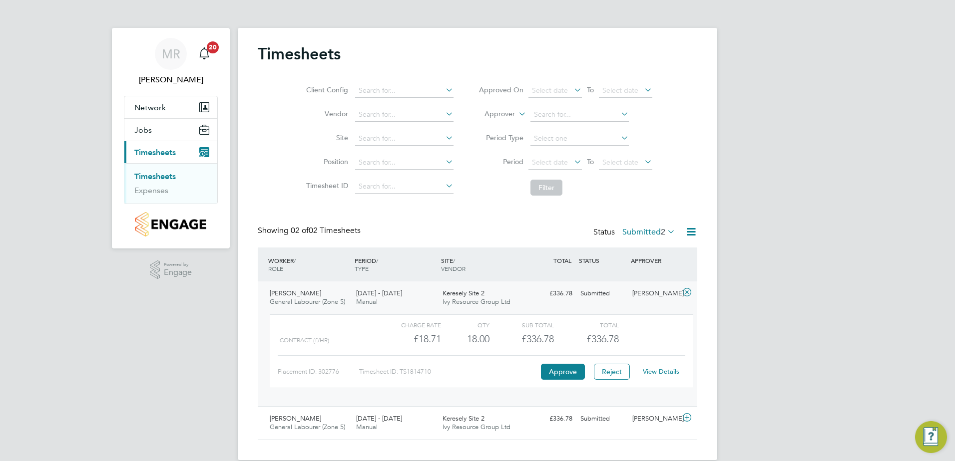
click at [660, 372] on link "View Details" at bounding box center [661, 372] width 36 height 8
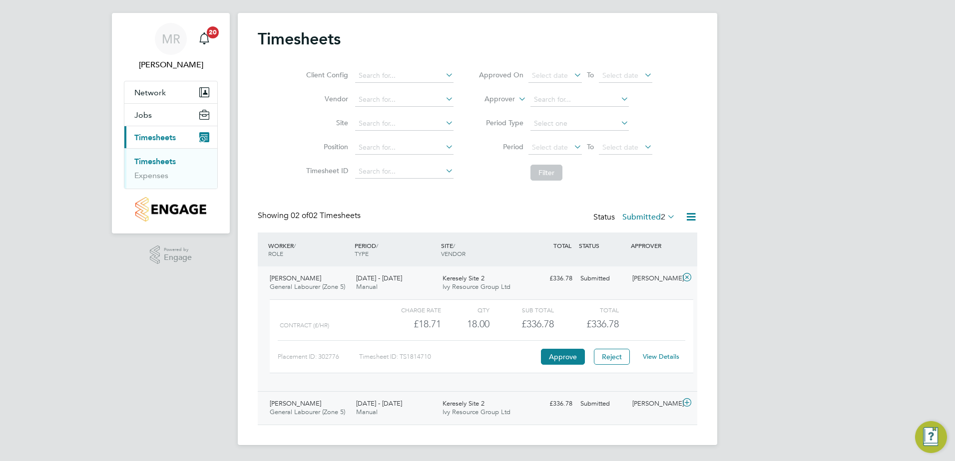
click at [687, 402] on icon at bounding box center [687, 403] width 12 height 8
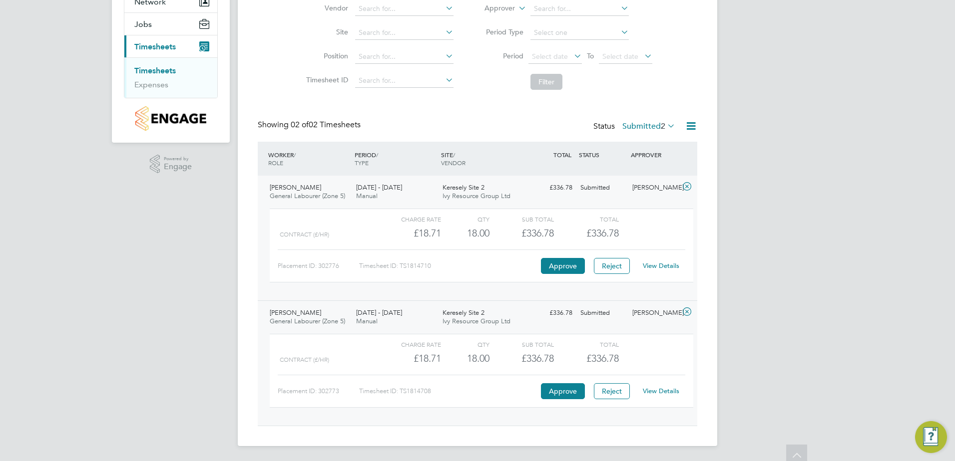
scroll to position [107, 0]
click at [661, 390] on link "View Details" at bounding box center [661, 390] width 36 height 8
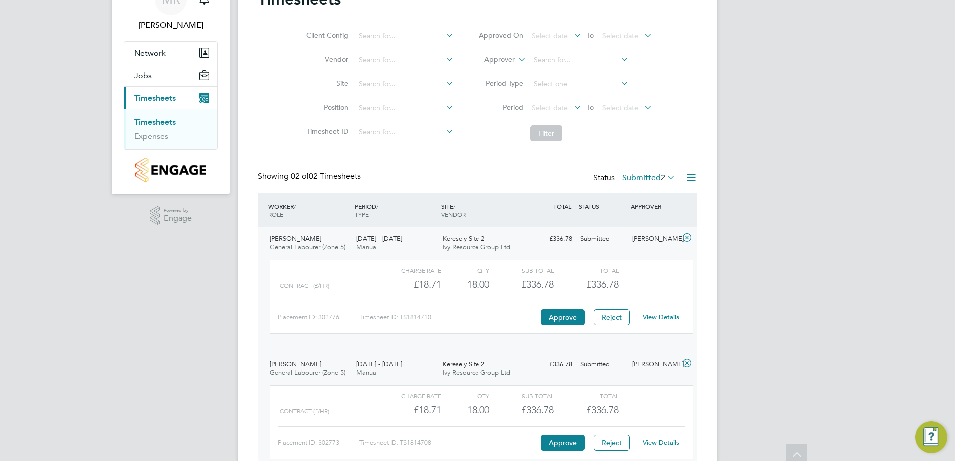
scroll to position [0, 0]
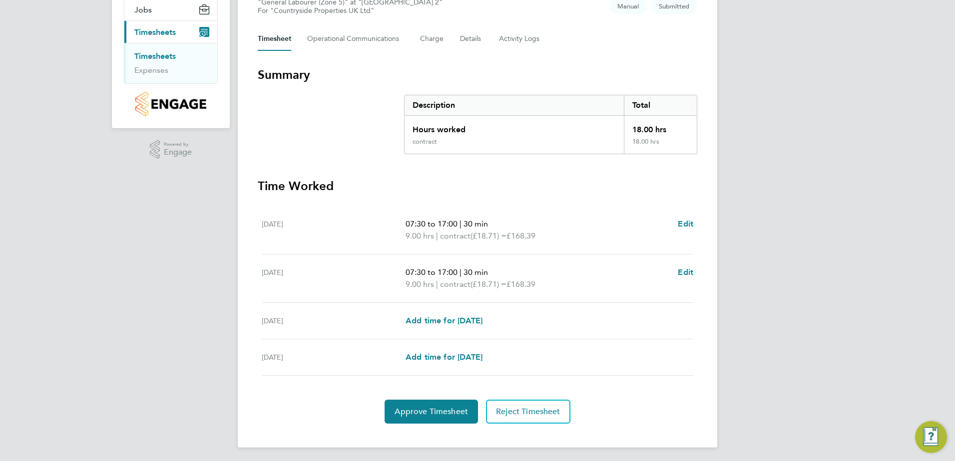
scroll to position [123, 0]
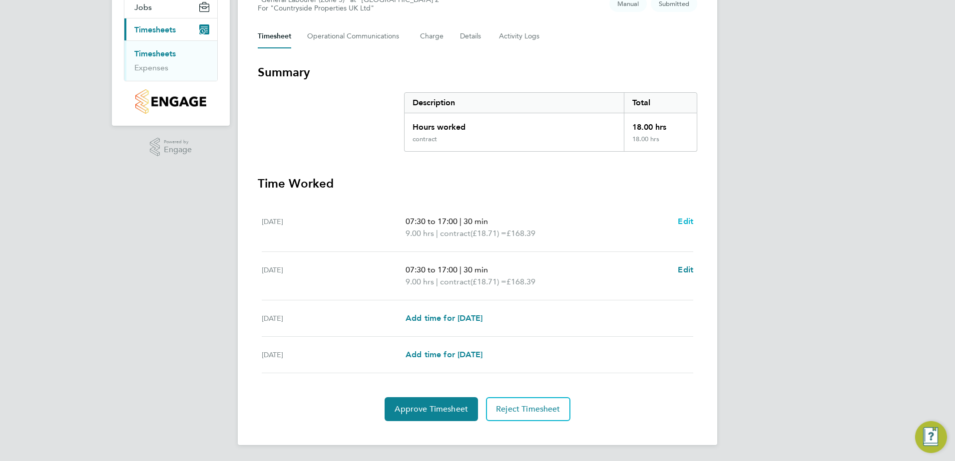
click at [679, 222] on span "Edit" at bounding box center [685, 221] width 15 height 9
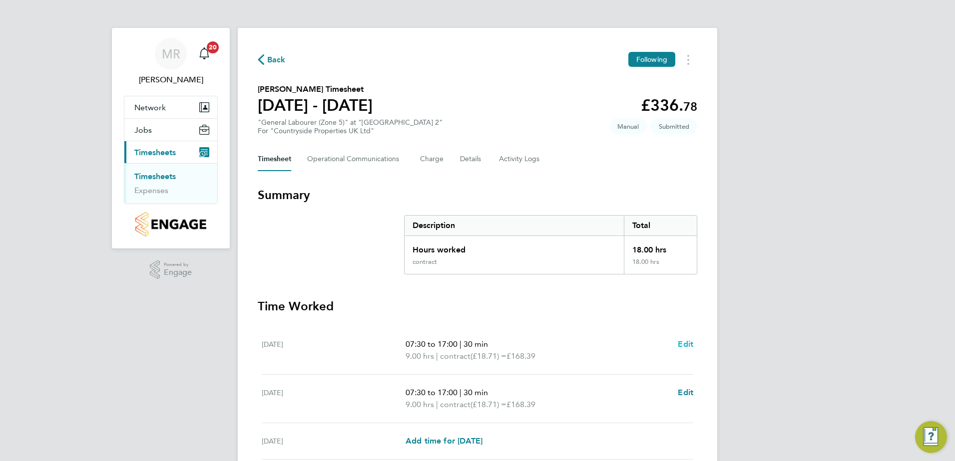
select select "30"
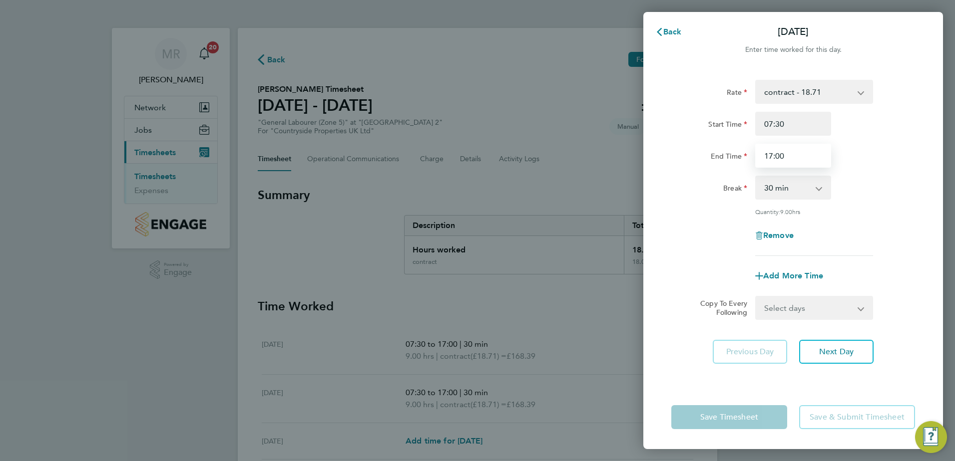
drag, startPoint x: 786, startPoint y: 157, endPoint x: 739, endPoint y: 159, distance: 48.0
click at [739, 159] on div "End Time 17:00" at bounding box center [793, 156] width 252 height 24
type input "16:00"
click at [833, 345] on button "Next Day" at bounding box center [836, 352] width 74 height 24
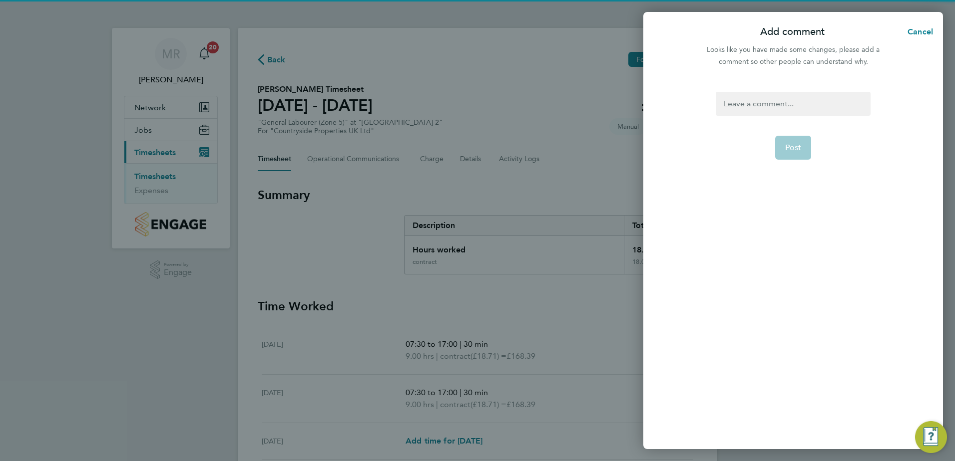
click at [748, 109] on div at bounding box center [793, 104] width 154 height 24
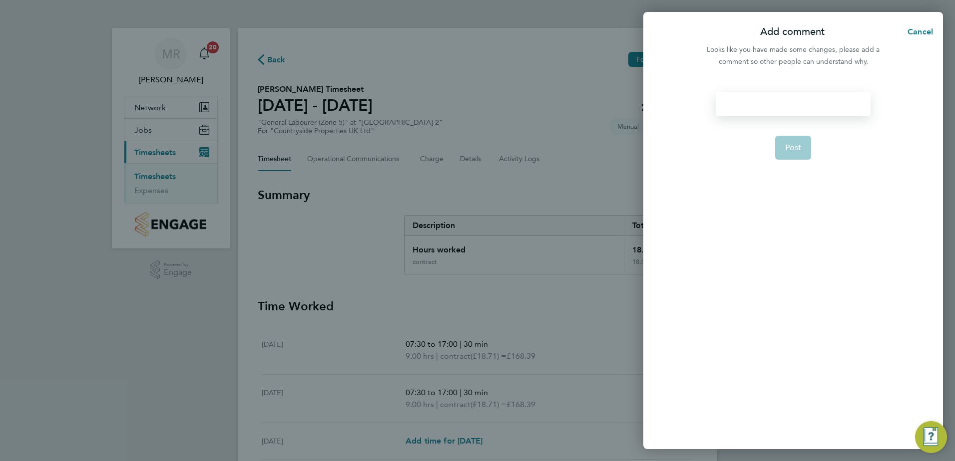
click at [750, 105] on div at bounding box center [793, 104] width 154 height 24
click at [778, 146] on button "Post" at bounding box center [793, 148] width 36 height 24
select select "30"
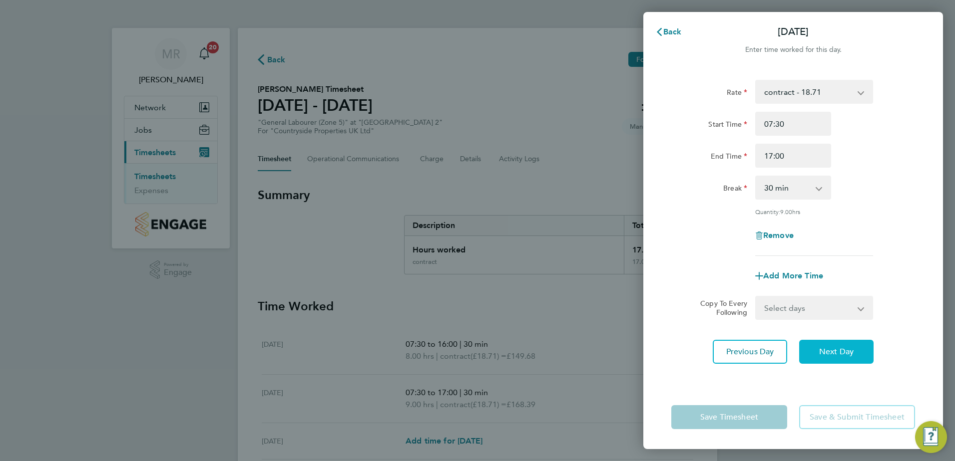
click at [830, 350] on span "Next Day" at bounding box center [836, 352] width 34 height 10
select select "30"
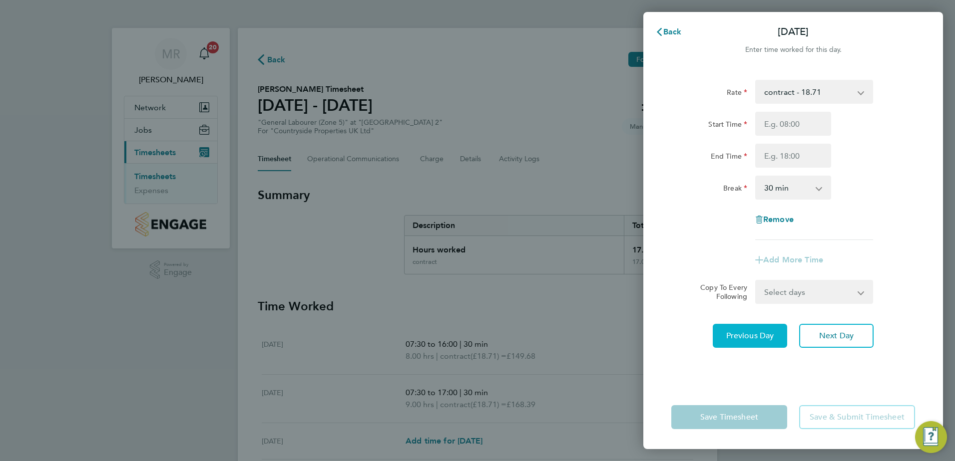
click at [750, 341] on span "Previous Day" at bounding box center [750, 336] width 48 height 10
select select "30"
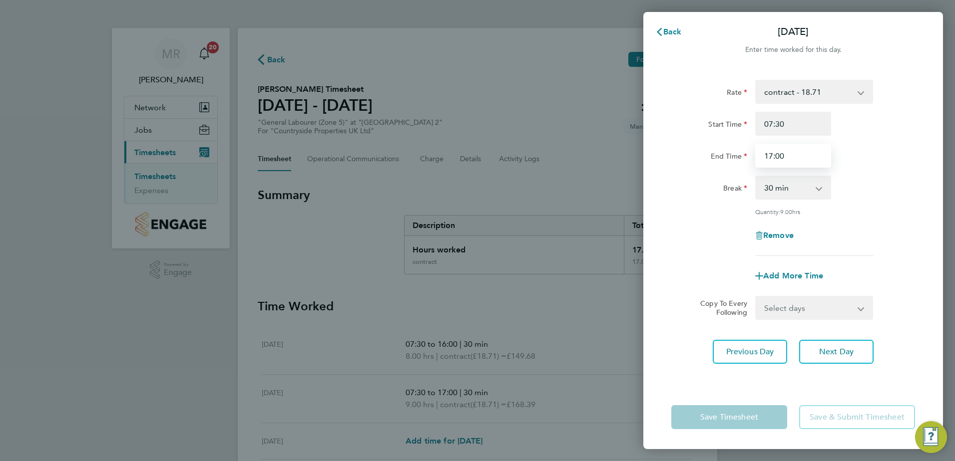
drag, startPoint x: 797, startPoint y: 155, endPoint x: 680, endPoint y: 155, distance: 117.3
click at [681, 153] on div "End Time 17:00" at bounding box center [793, 156] width 252 height 24
type input "16:00"
click at [762, 413] on app-form-button "Save Timesheet" at bounding box center [732, 417] width 122 height 24
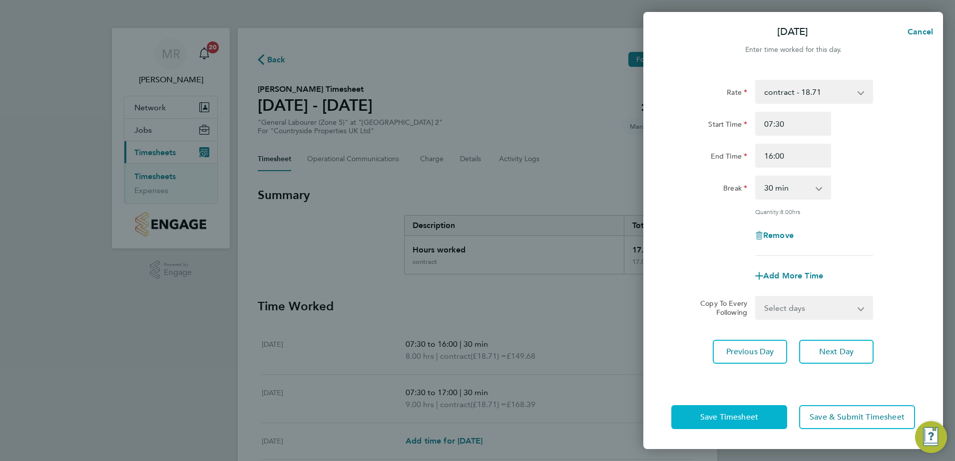
click at [760, 414] on button "Save Timesheet" at bounding box center [729, 417] width 116 height 24
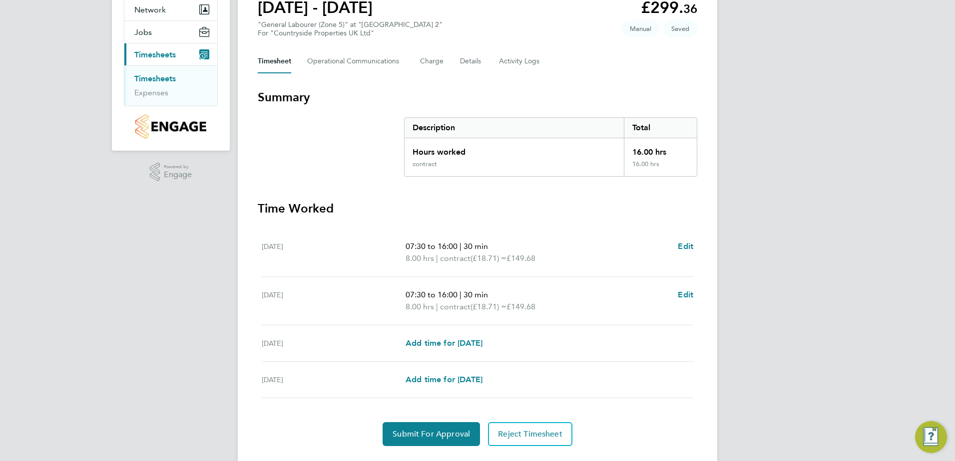
scroll to position [100, 0]
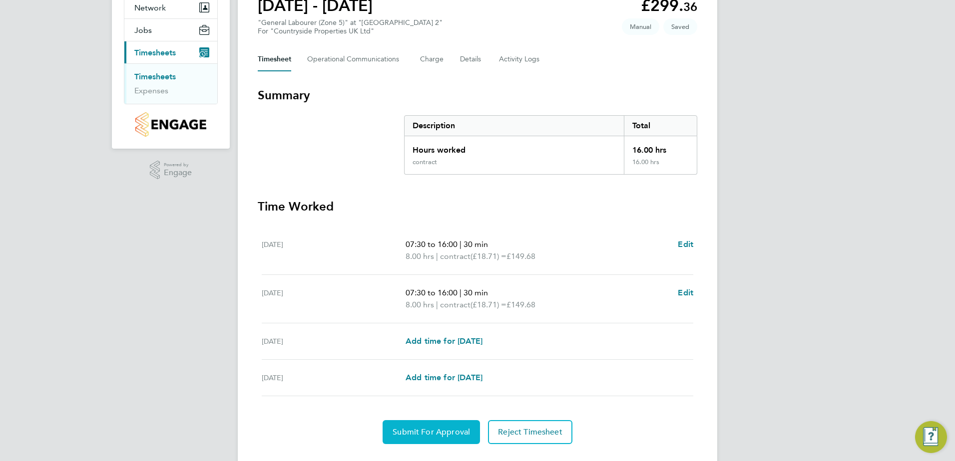
click at [447, 426] on button "Submit For Approval" at bounding box center [431, 432] width 97 height 24
click at [447, 436] on span "Approve Timesheet" at bounding box center [430, 432] width 73 height 10
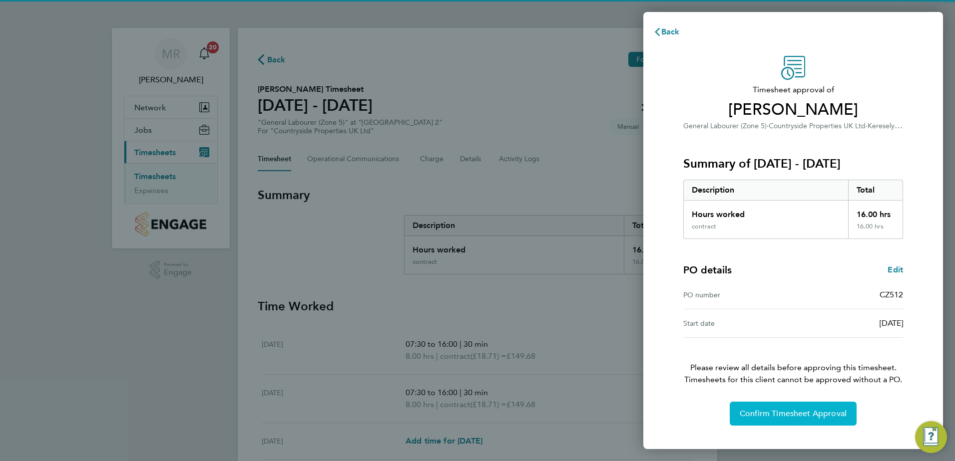
click at [755, 408] on button "Confirm Timesheet Approval" at bounding box center [793, 414] width 127 height 24
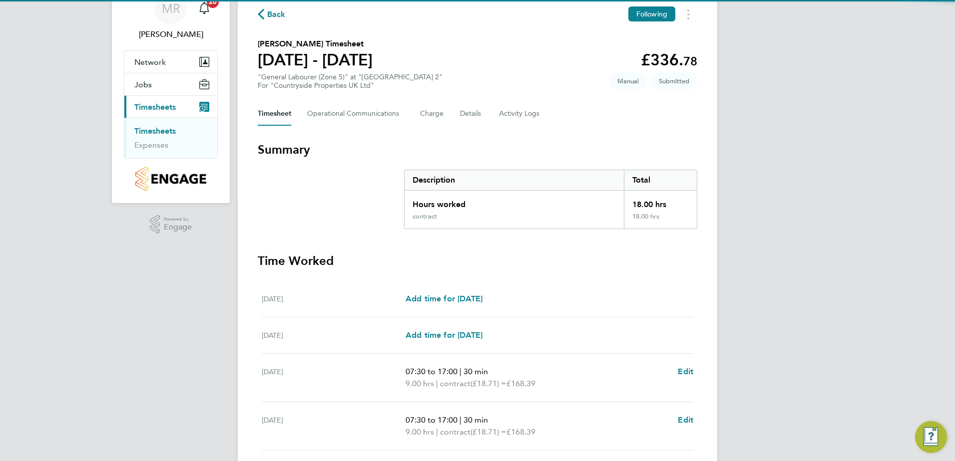
scroll to position [123, 0]
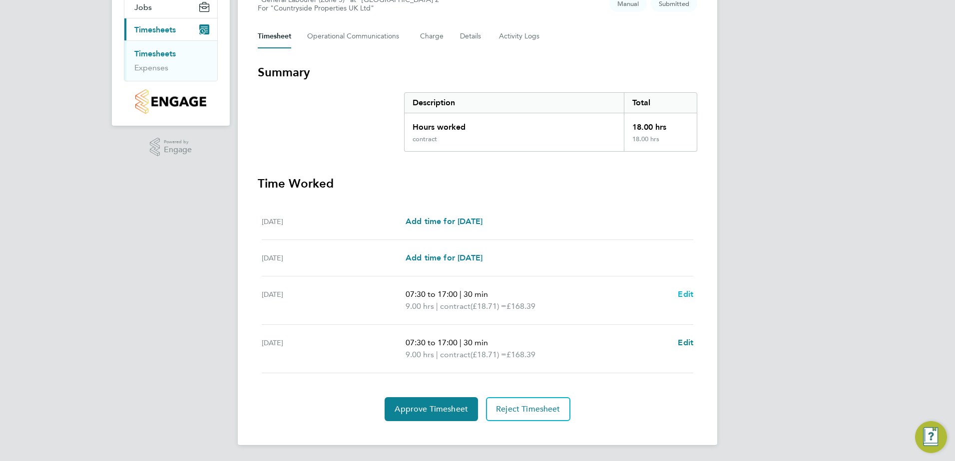
click at [688, 295] on span "Edit" at bounding box center [685, 294] width 15 height 9
select select "30"
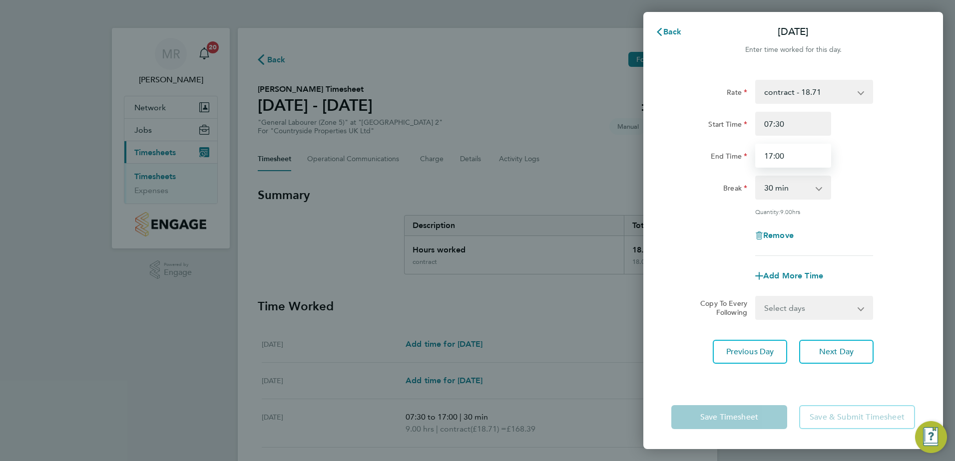
click at [793, 163] on input "17:00" at bounding box center [793, 156] width 76 height 24
drag, startPoint x: 798, startPoint y: 159, endPoint x: 709, endPoint y: 158, distance: 89.4
click at [709, 158] on div "End Time 17:00" at bounding box center [793, 156] width 252 height 24
type input "16:00"
click at [834, 345] on button "Next Day" at bounding box center [836, 352] width 74 height 24
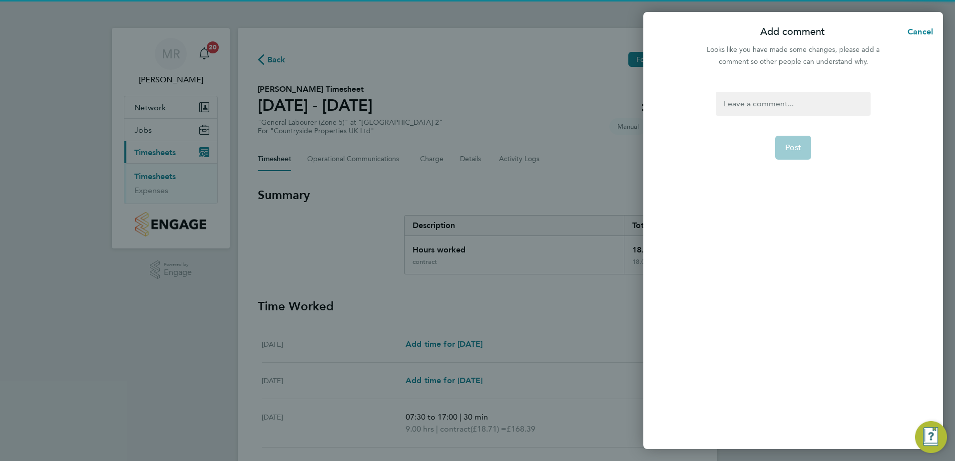
click at [758, 110] on div at bounding box center [793, 104] width 154 height 24
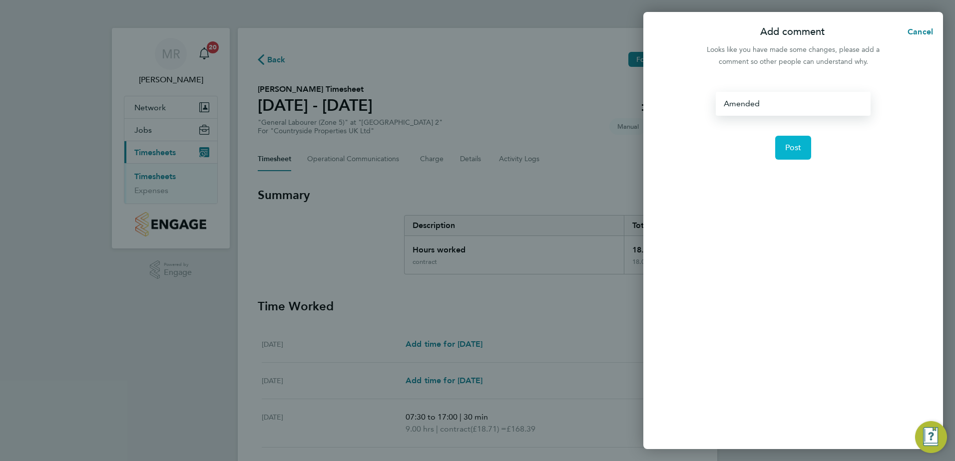
click at [802, 148] on button "Post" at bounding box center [793, 148] width 36 height 24
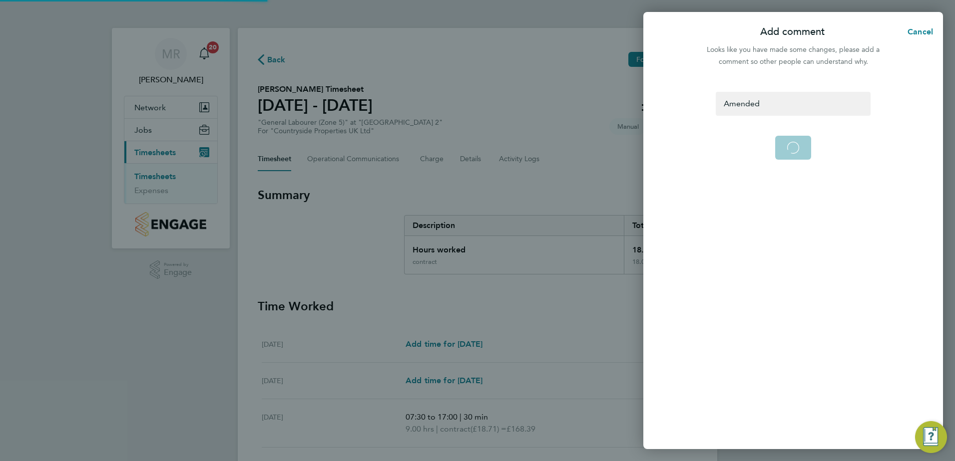
select select "30"
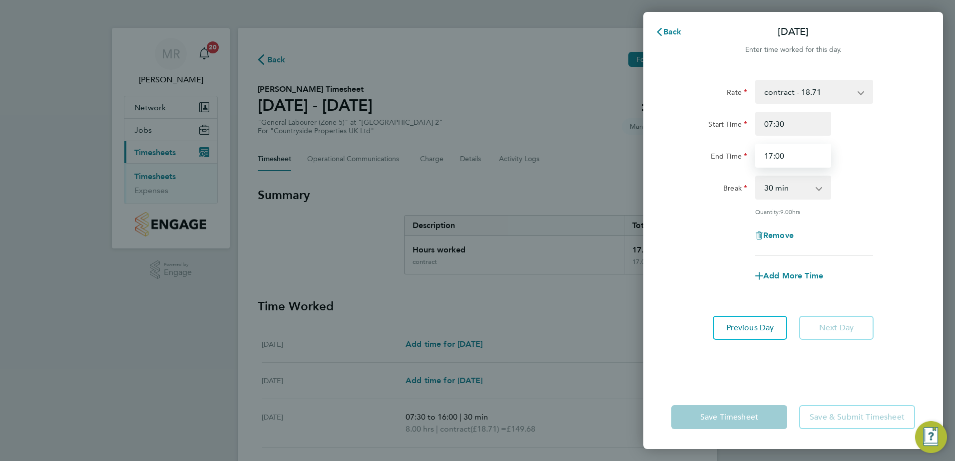
drag, startPoint x: 800, startPoint y: 156, endPoint x: 728, endPoint y: 148, distance: 72.3
click at [728, 148] on div "End Time 17:00" at bounding box center [793, 156] width 252 height 24
type input "12:00"
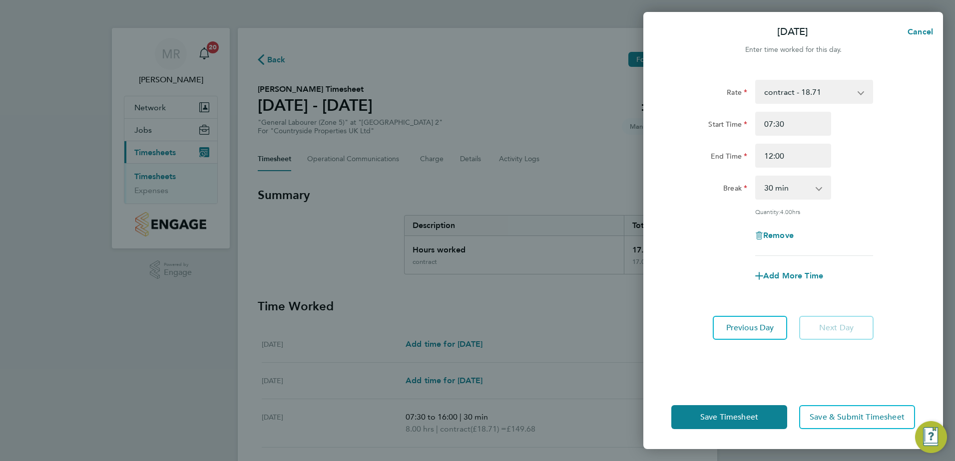
click at [749, 426] on app-form-button "Save Timesheet" at bounding box center [732, 417] width 122 height 24
click at [749, 416] on span "Save Timesheet" at bounding box center [729, 417] width 58 height 10
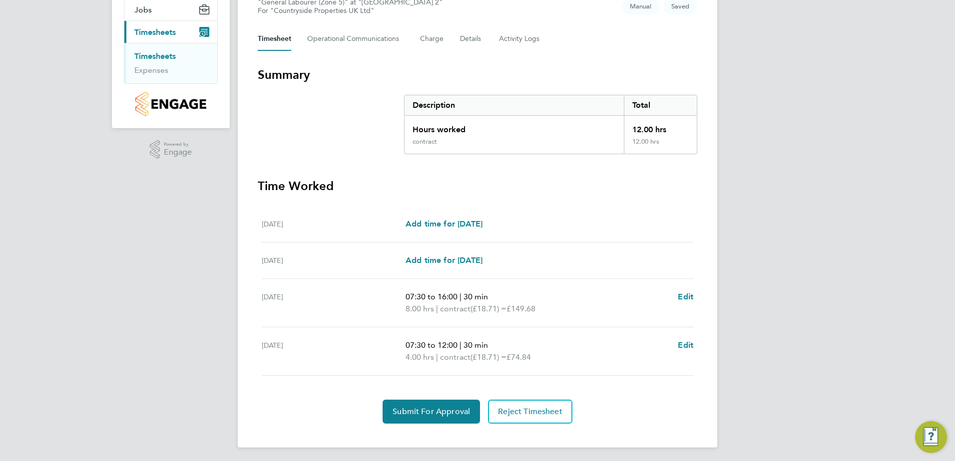
scroll to position [123, 0]
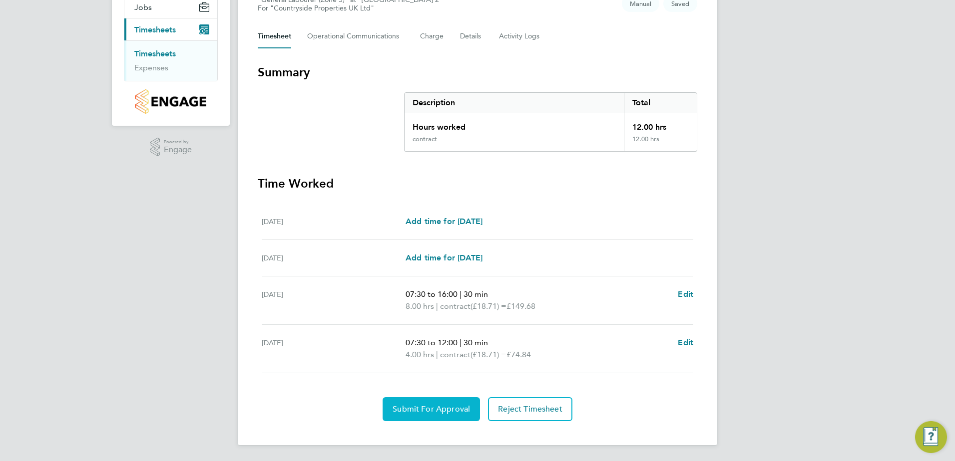
click at [438, 404] on button "Submit For Approval" at bounding box center [431, 409] width 97 height 24
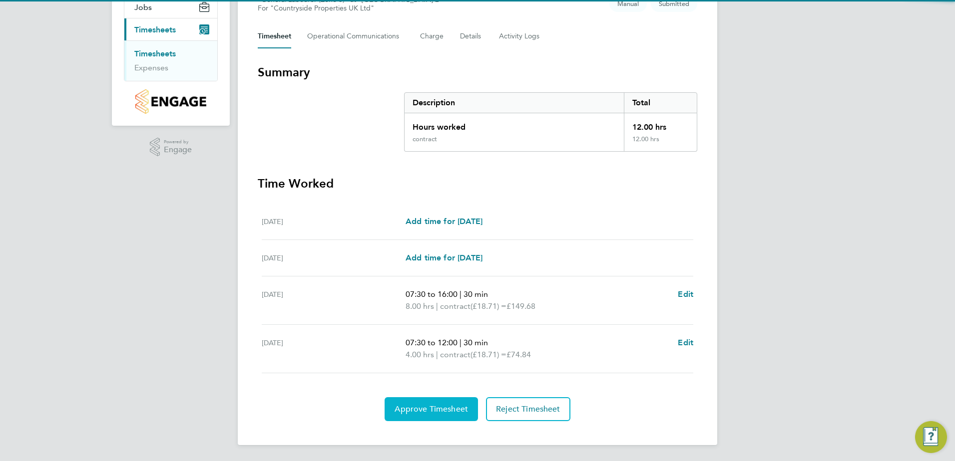
click at [437, 404] on span "Approve Timesheet" at bounding box center [430, 409] width 73 height 10
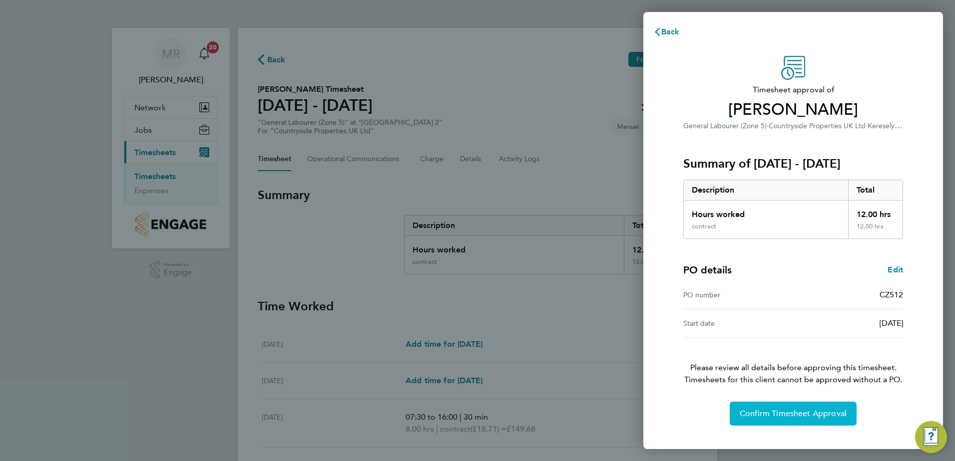
click at [735, 414] on button "Confirm Timesheet Approval" at bounding box center [793, 414] width 127 height 24
